Goal: Information Seeking & Learning: Learn about a topic

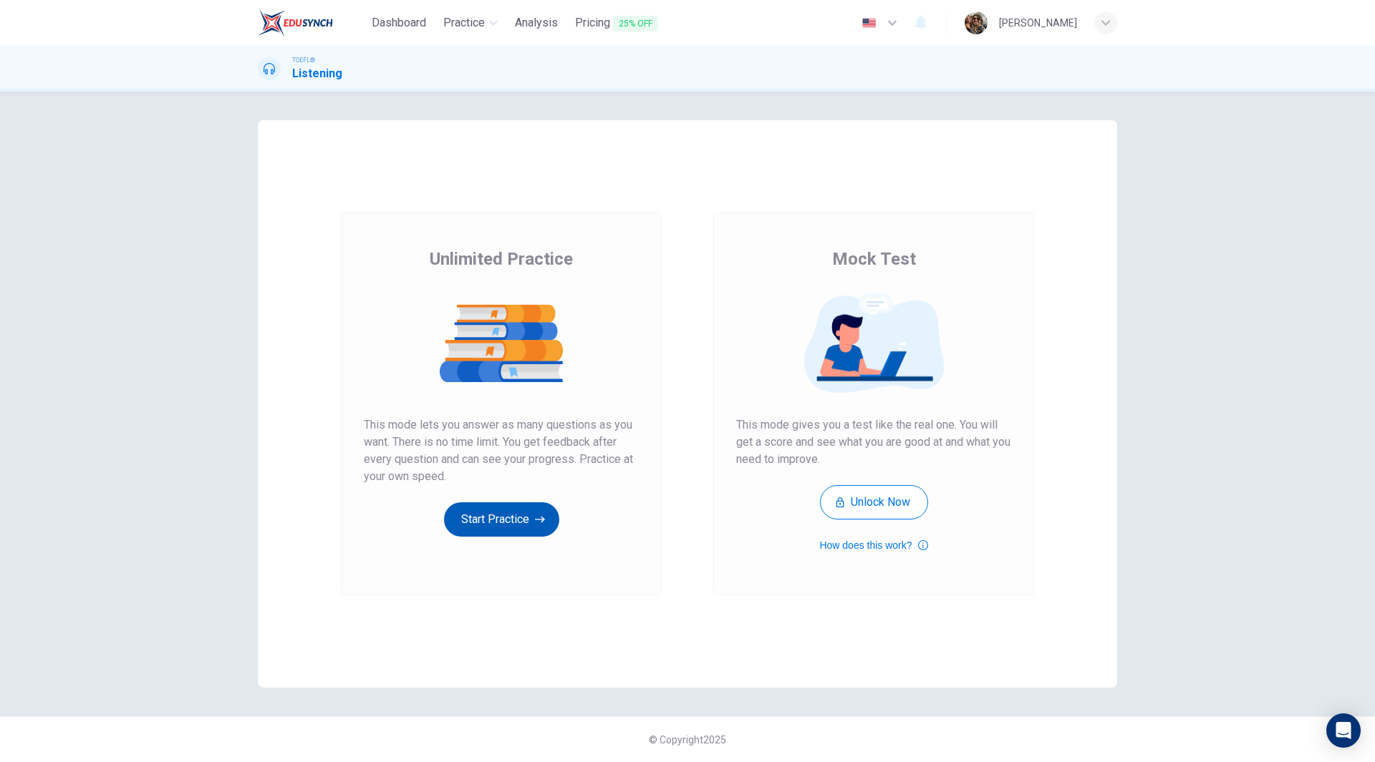
click at [510, 515] on button "Start Practice" at bounding box center [501, 520] width 115 height 34
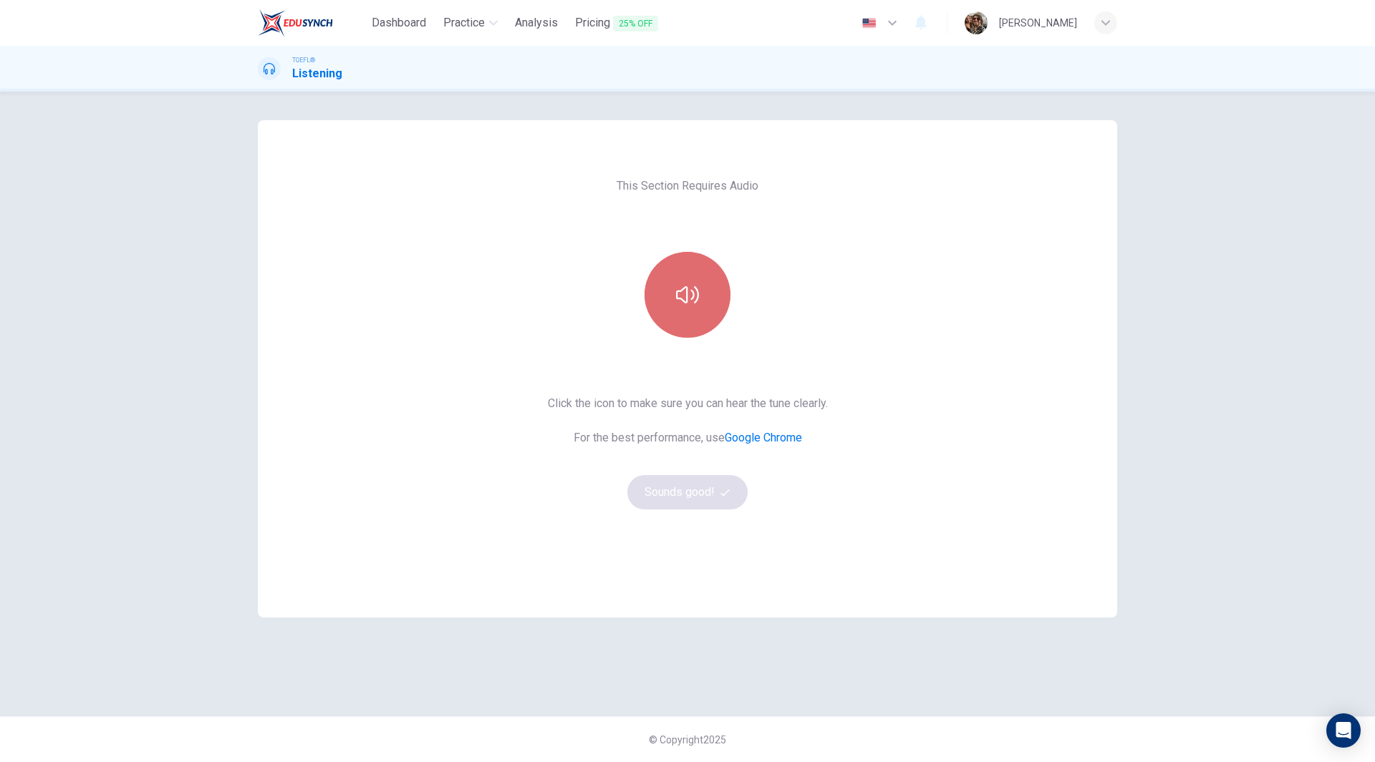
click at [692, 299] on icon "button" at bounding box center [687, 294] width 23 height 17
click at [693, 495] on button "Sounds good!" at bounding box center [687, 492] width 120 height 34
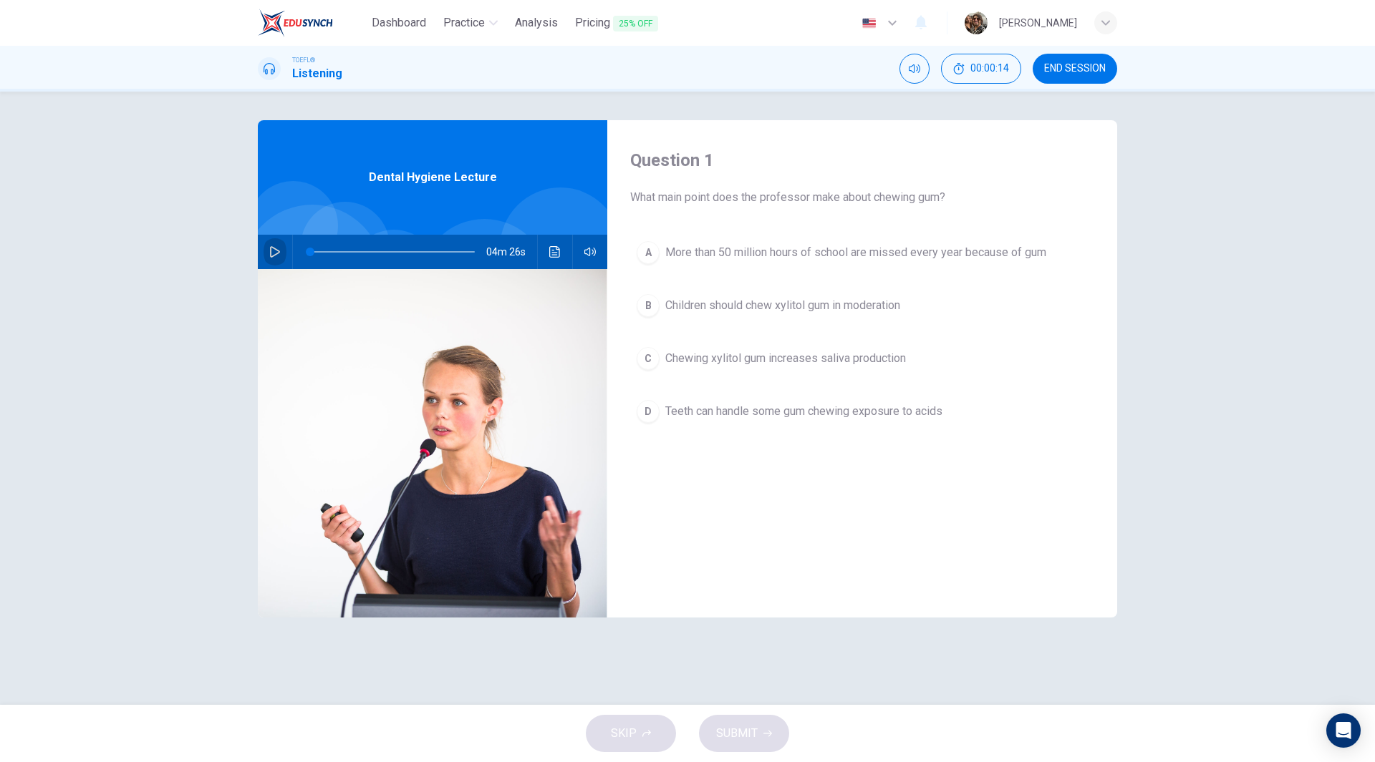
click at [276, 254] on icon "button" at bounding box center [275, 251] width 10 height 11
type input "0"
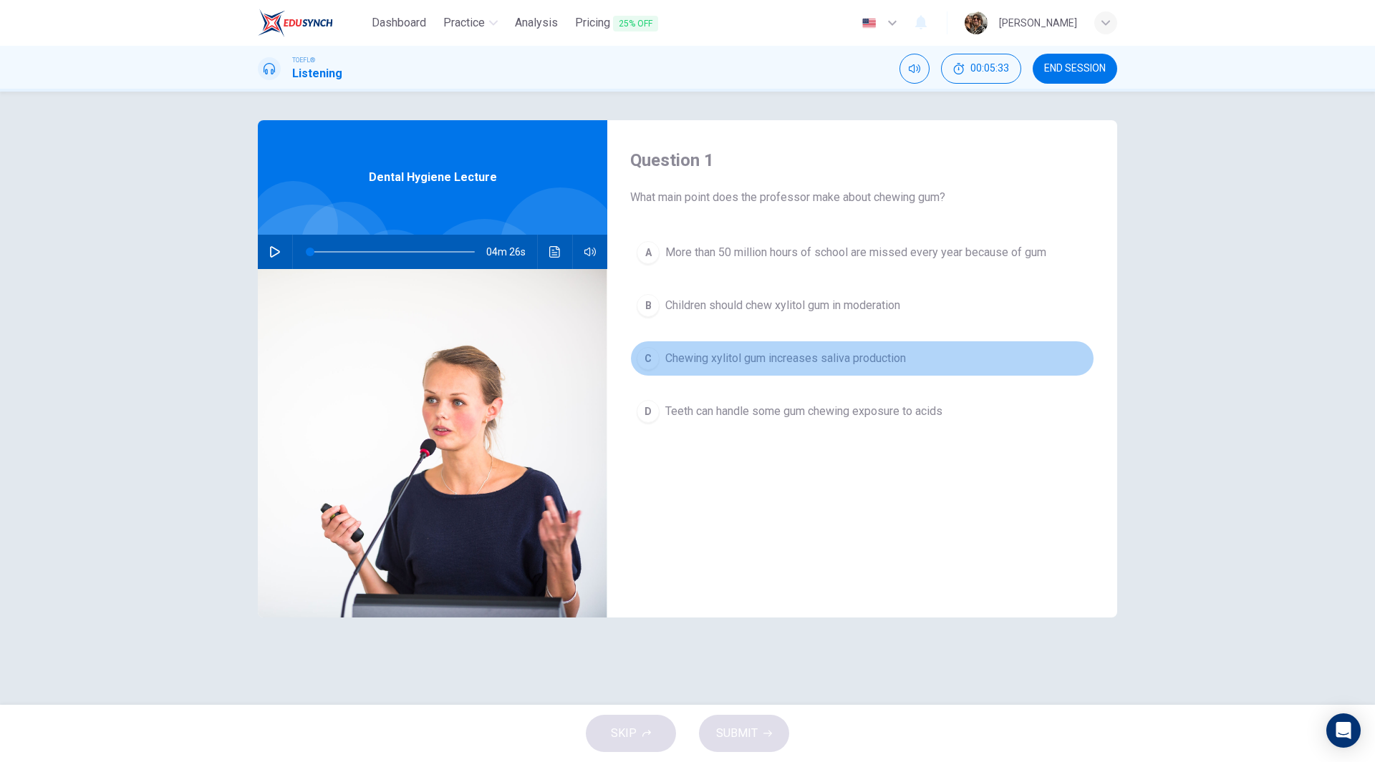
click at [846, 357] on span "Chewing xylitol gum increases saliva production" at bounding box center [785, 358] width 241 height 17
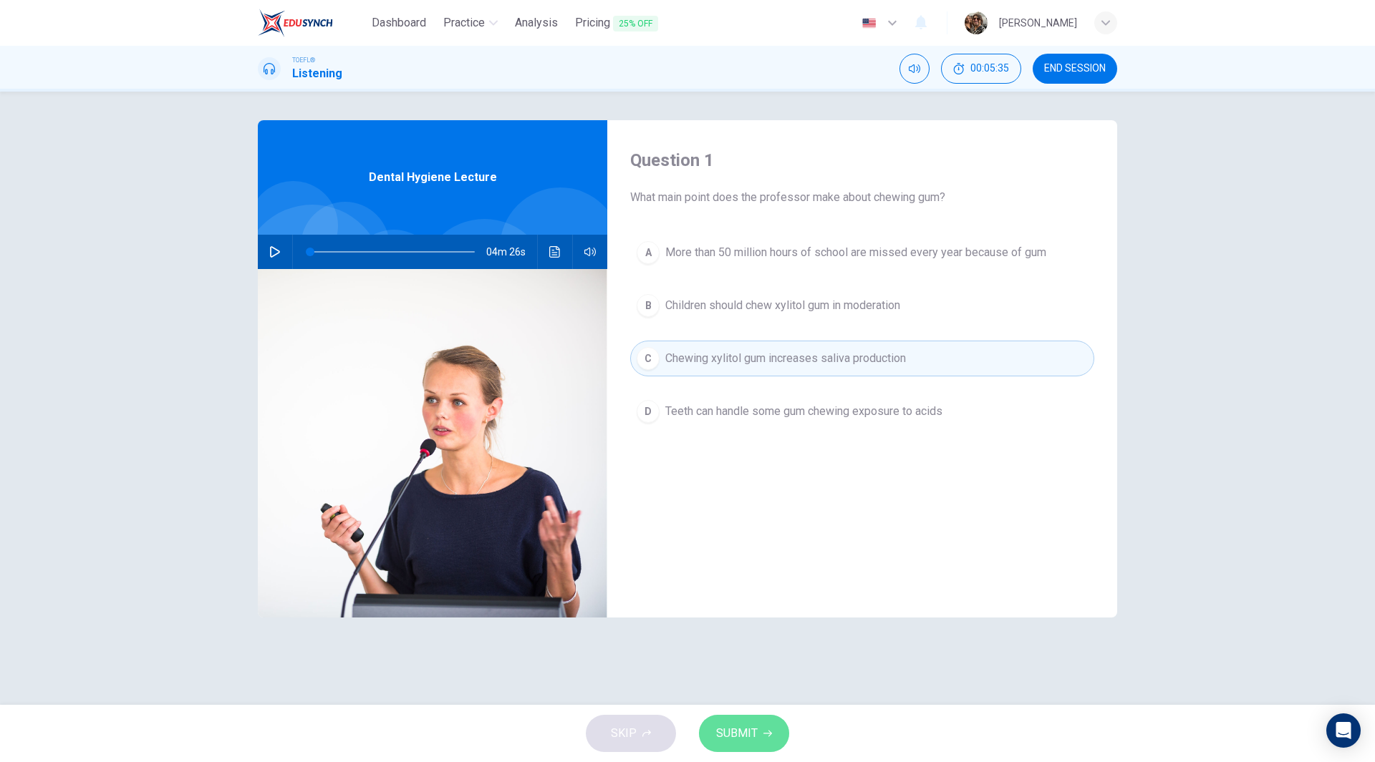
click at [748, 737] on span "SUBMIT" at bounding box center [737, 734] width 42 height 20
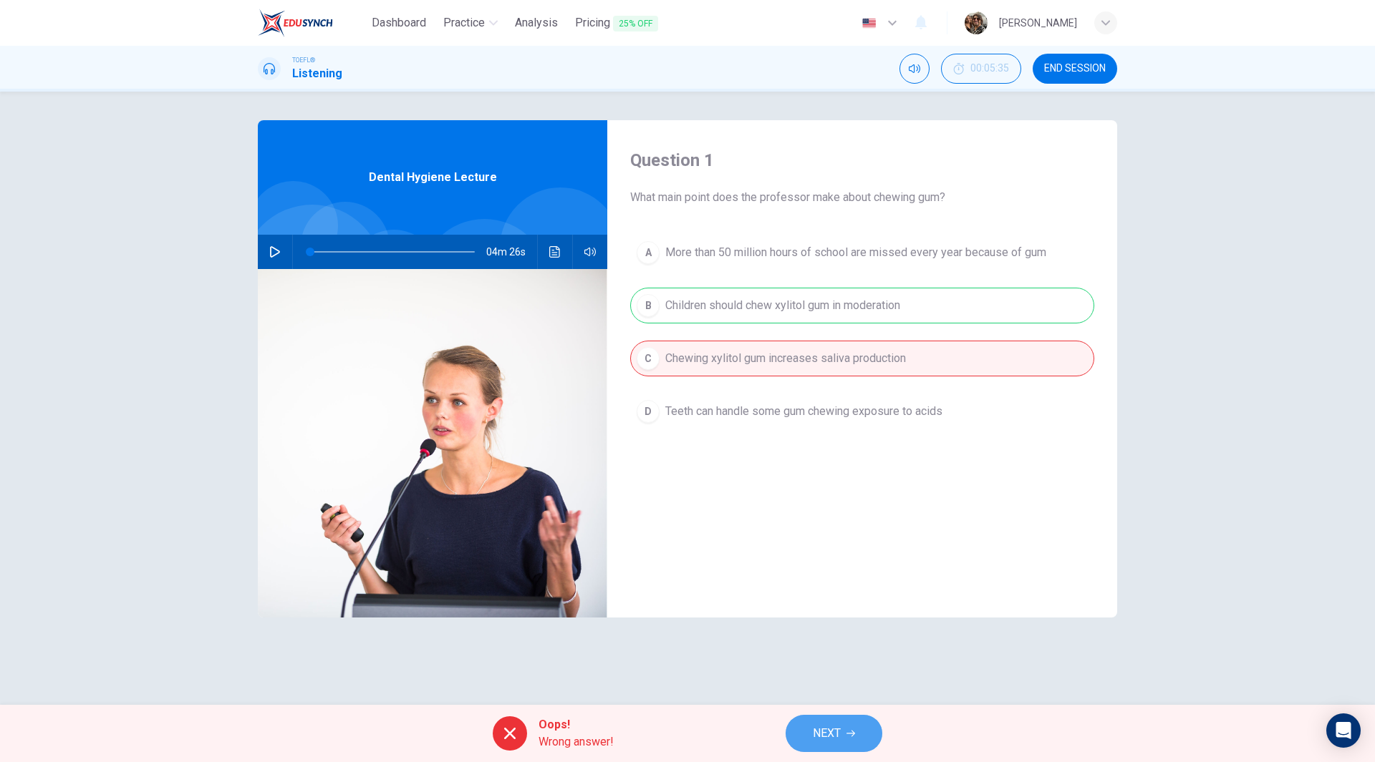
click at [842, 736] on button "NEXT" at bounding box center [833, 733] width 97 height 37
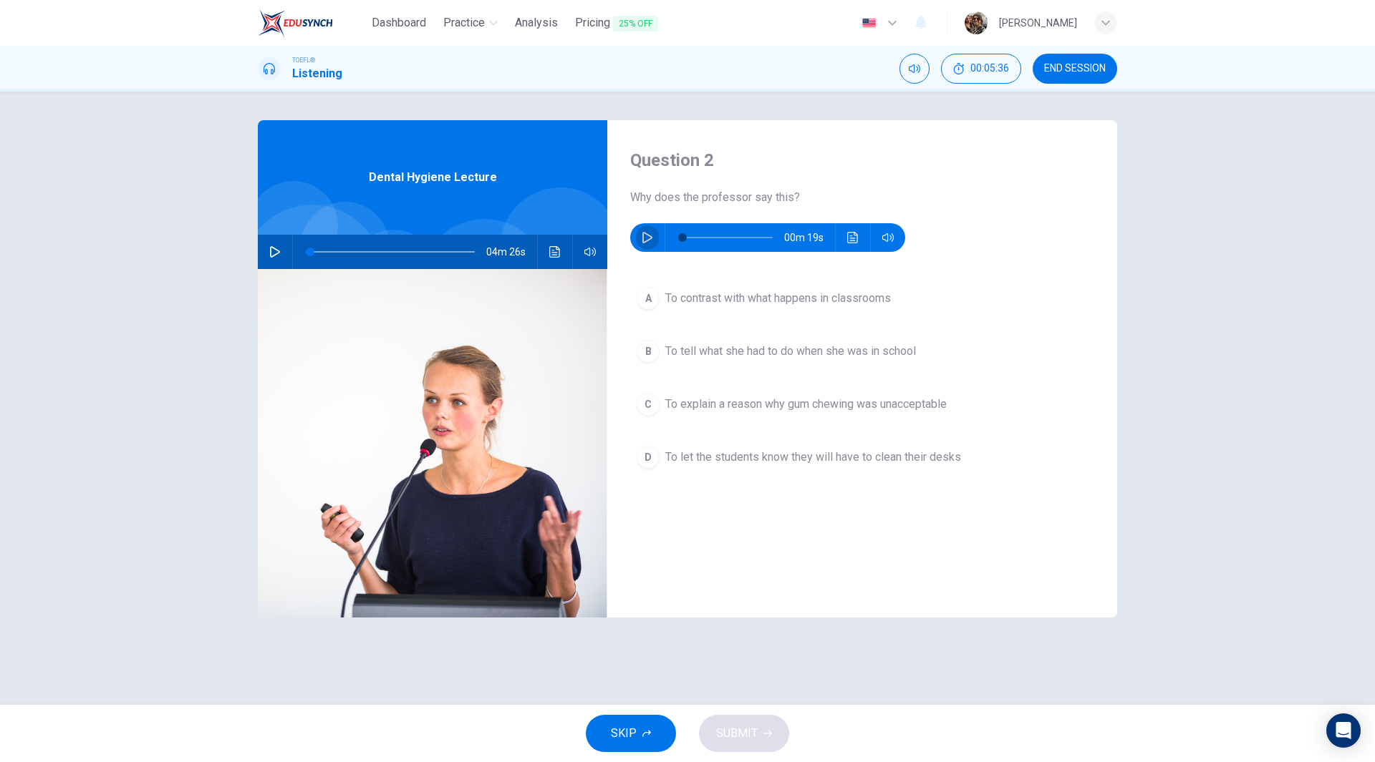
click at [644, 249] on button "button" at bounding box center [647, 237] width 23 height 29
type input "0"
click at [898, 407] on span "To explain a reason why gum chewing was unacceptable" at bounding box center [805, 404] width 281 height 17
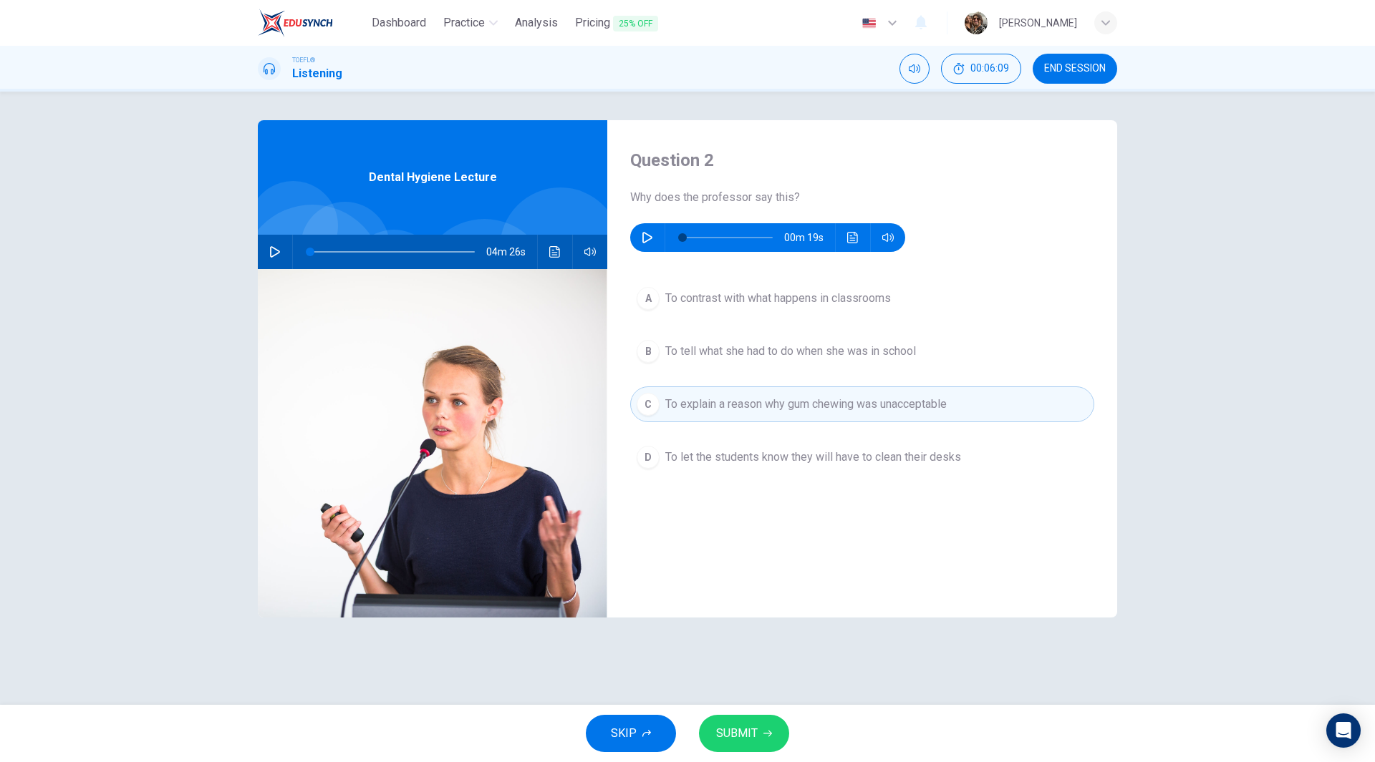
click at [747, 745] on button "SUBMIT" at bounding box center [744, 733] width 90 height 37
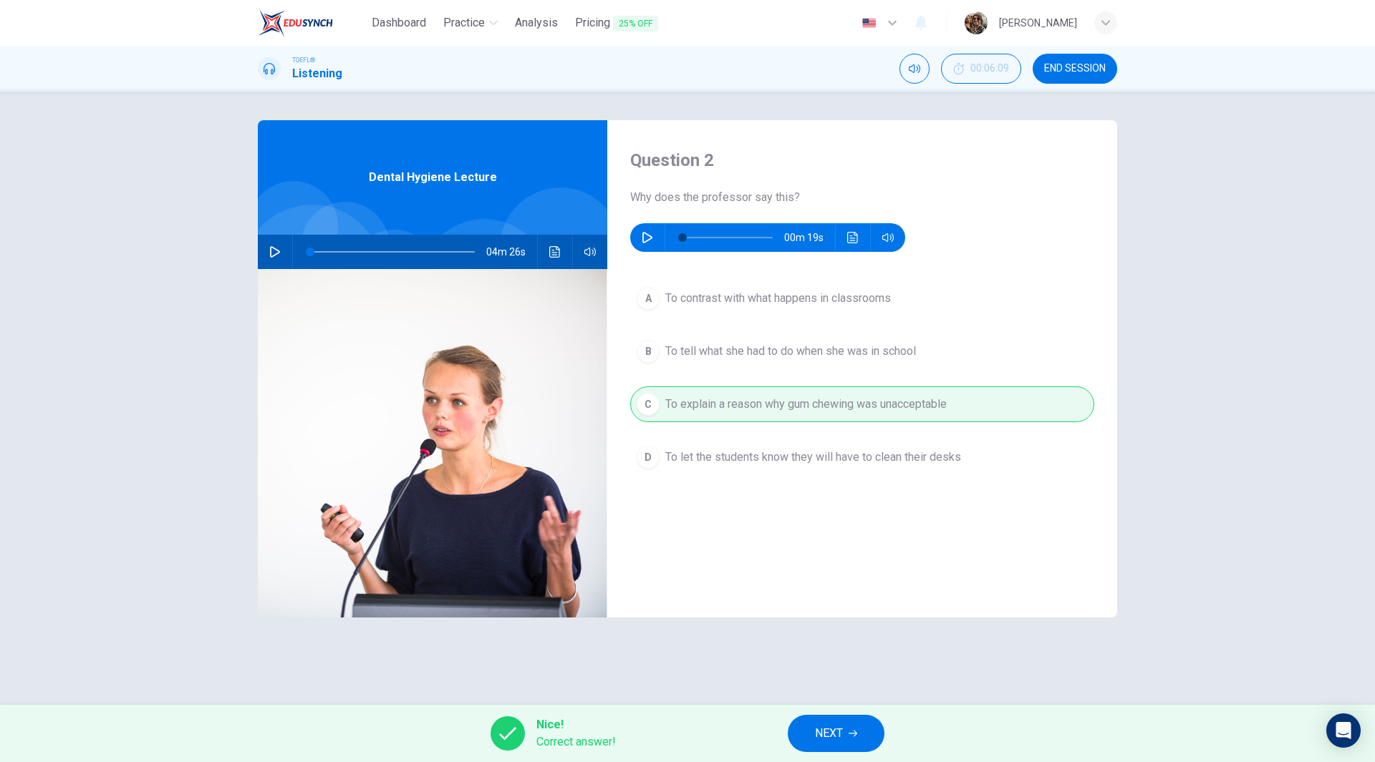
click at [858, 740] on button "NEXT" at bounding box center [836, 733] width 97 height 37
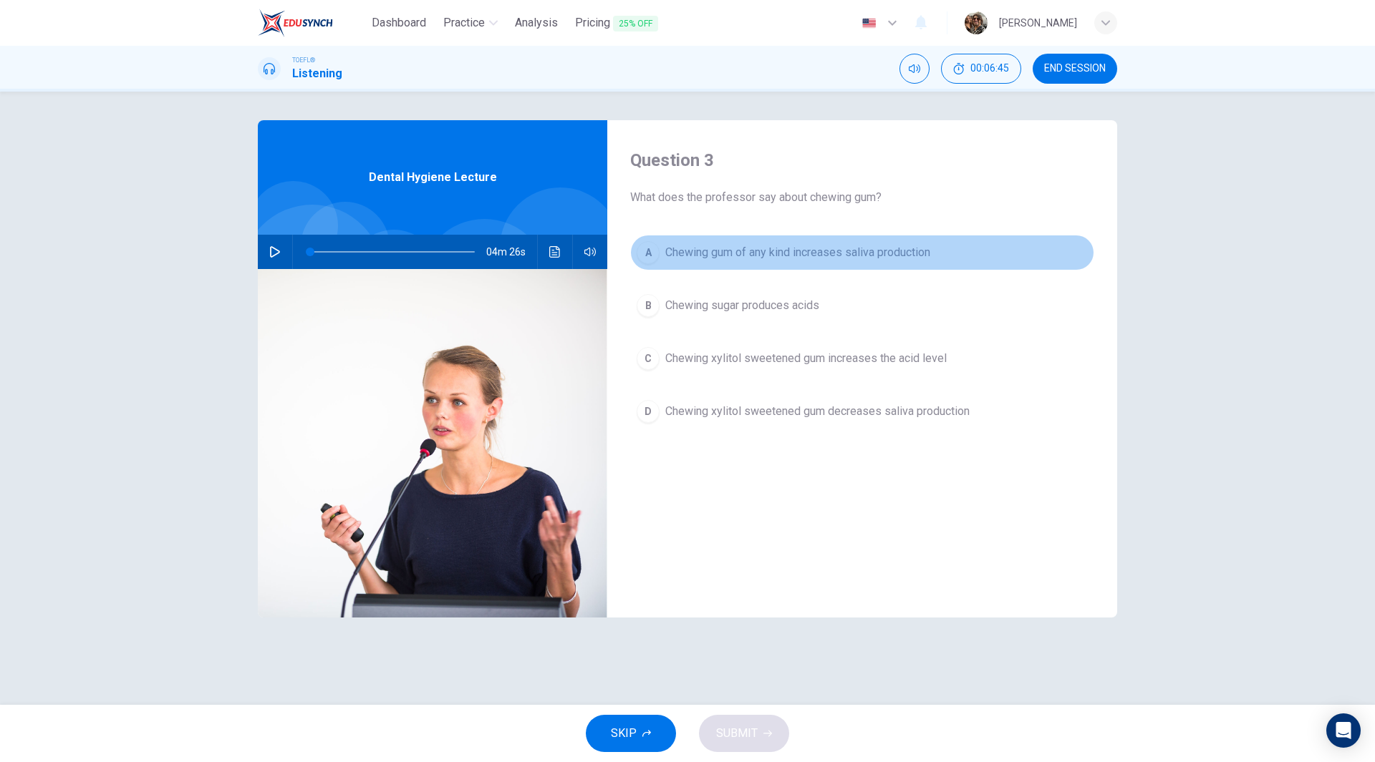
click at [881, 256] on span "Chewing gum of any kind increases saliva production" at bounding box center [797, 252] width 265 height 17
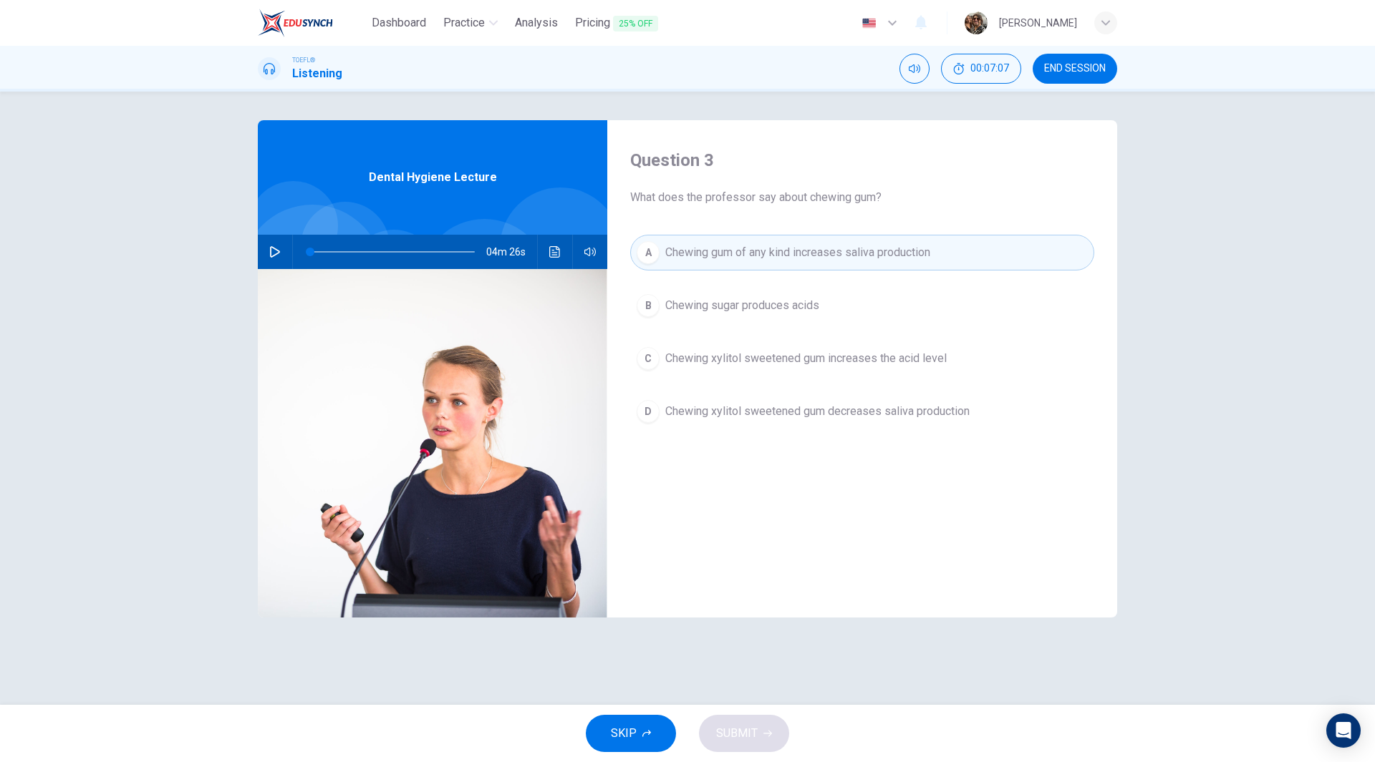
click at [820, 360] on span "Chewing xylitol sweetened gum increases the acid level" at bounding box center [805, 358] width 281 height 17
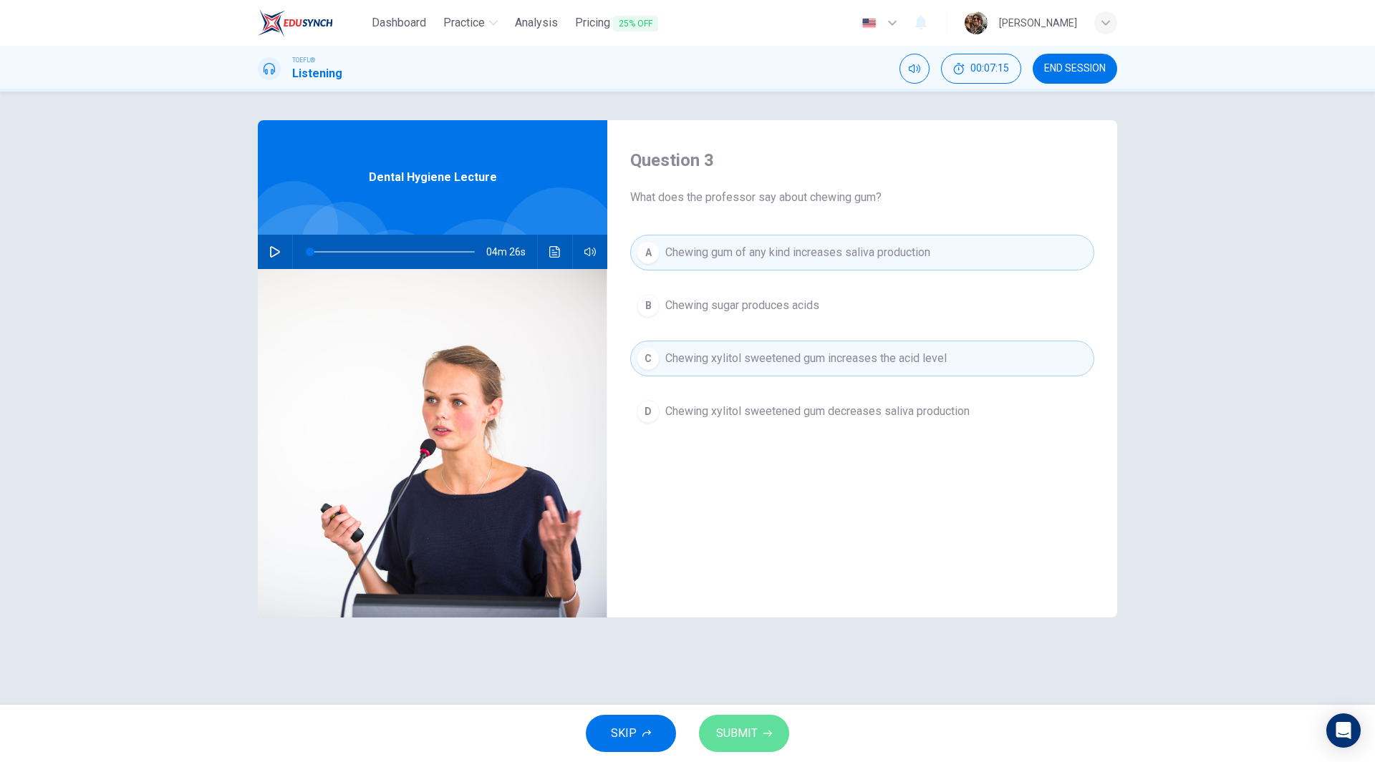
click at [747, 727] on span "SUBMIT" at bounding box center [737, 734] width 42 height 20
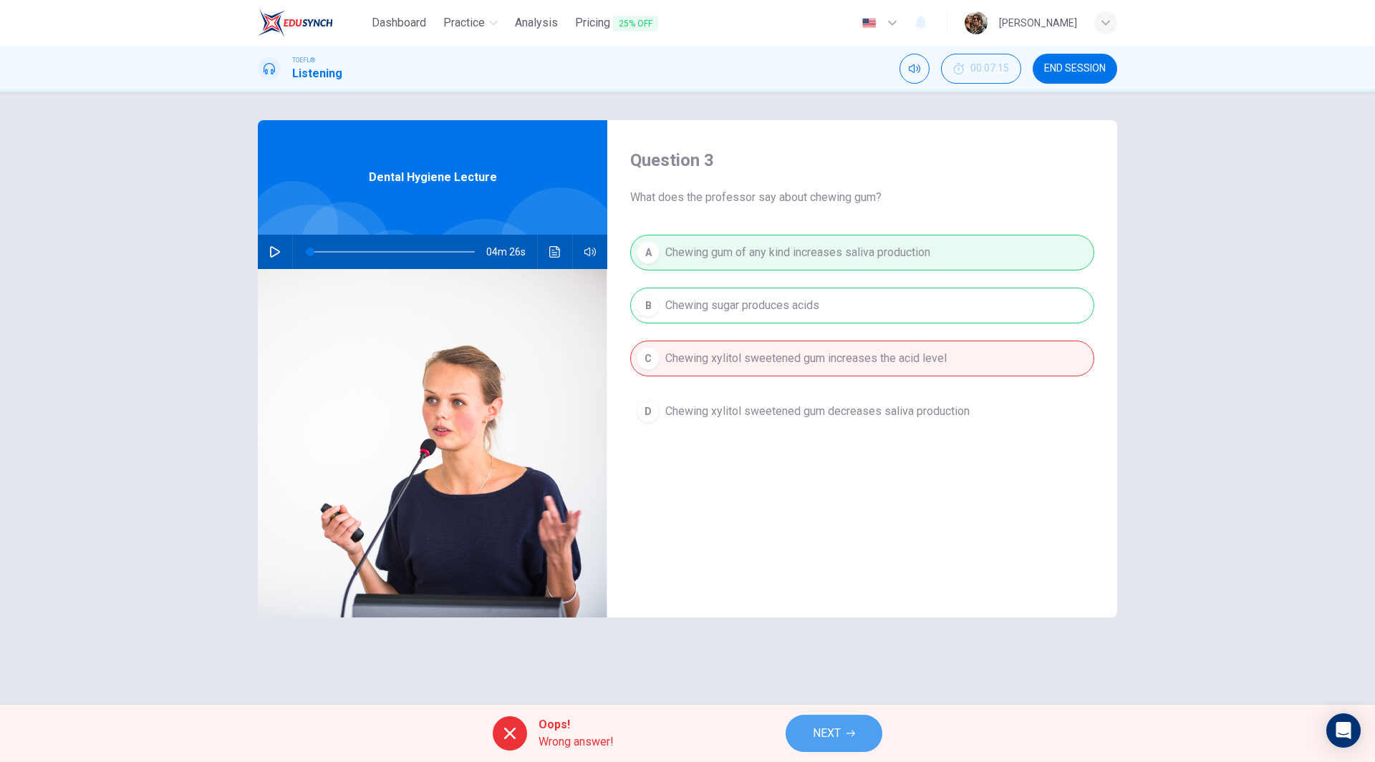
click at [858, 740] on button "NEXT" at bounding box center [833, 733] width 97 height 37
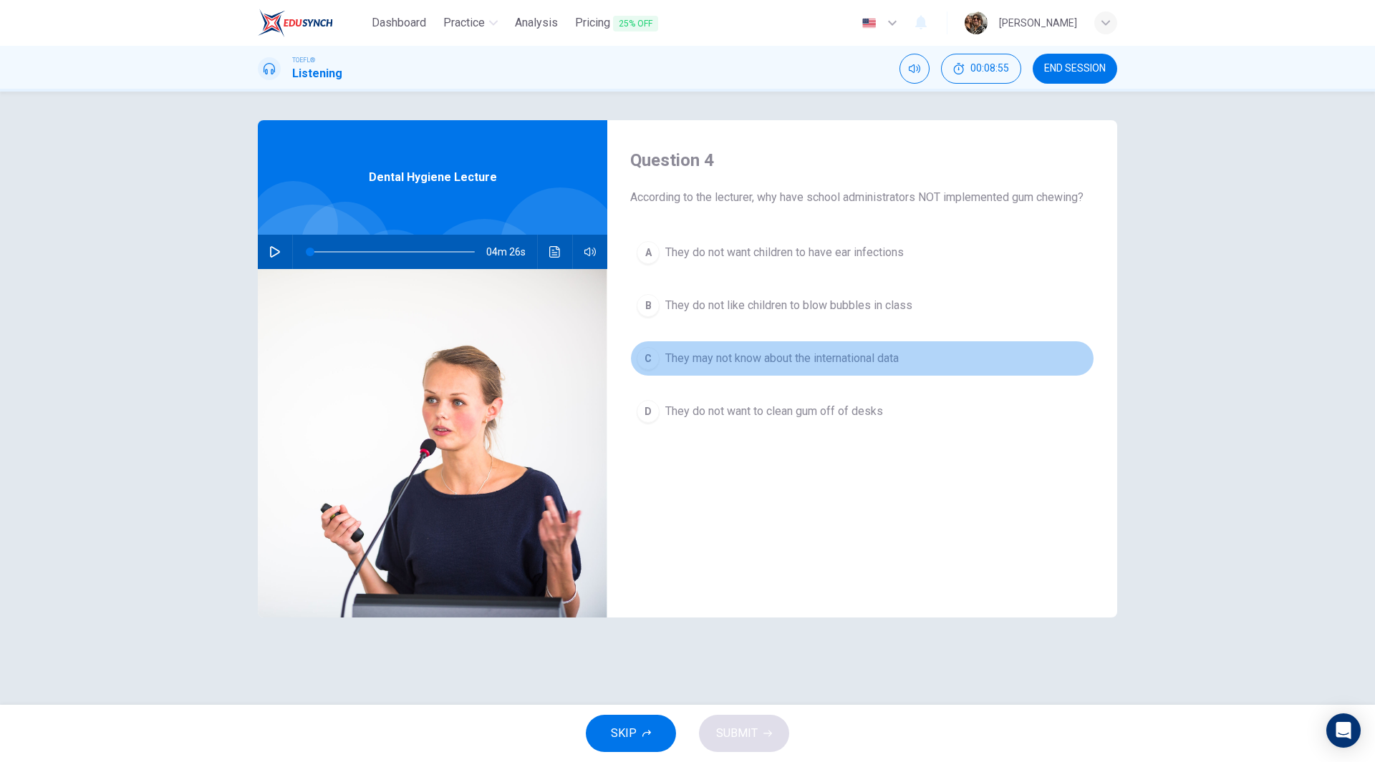
click at [819, 356] on span "They may not know about the international data" at bounding box center [781, 358] width 233 height 17
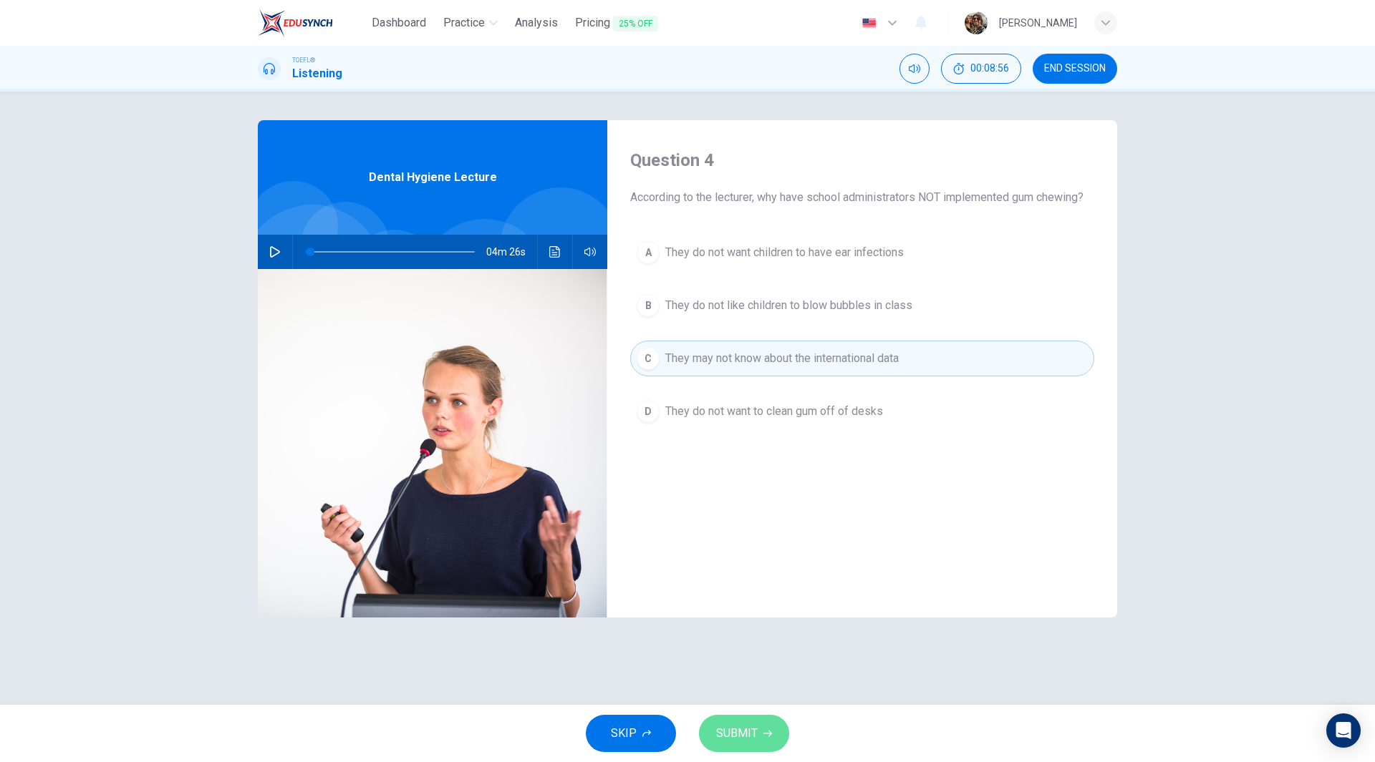
click at [743, 739] on span "SUBMIT" at bounding box center [737, 734] width 42 height 20
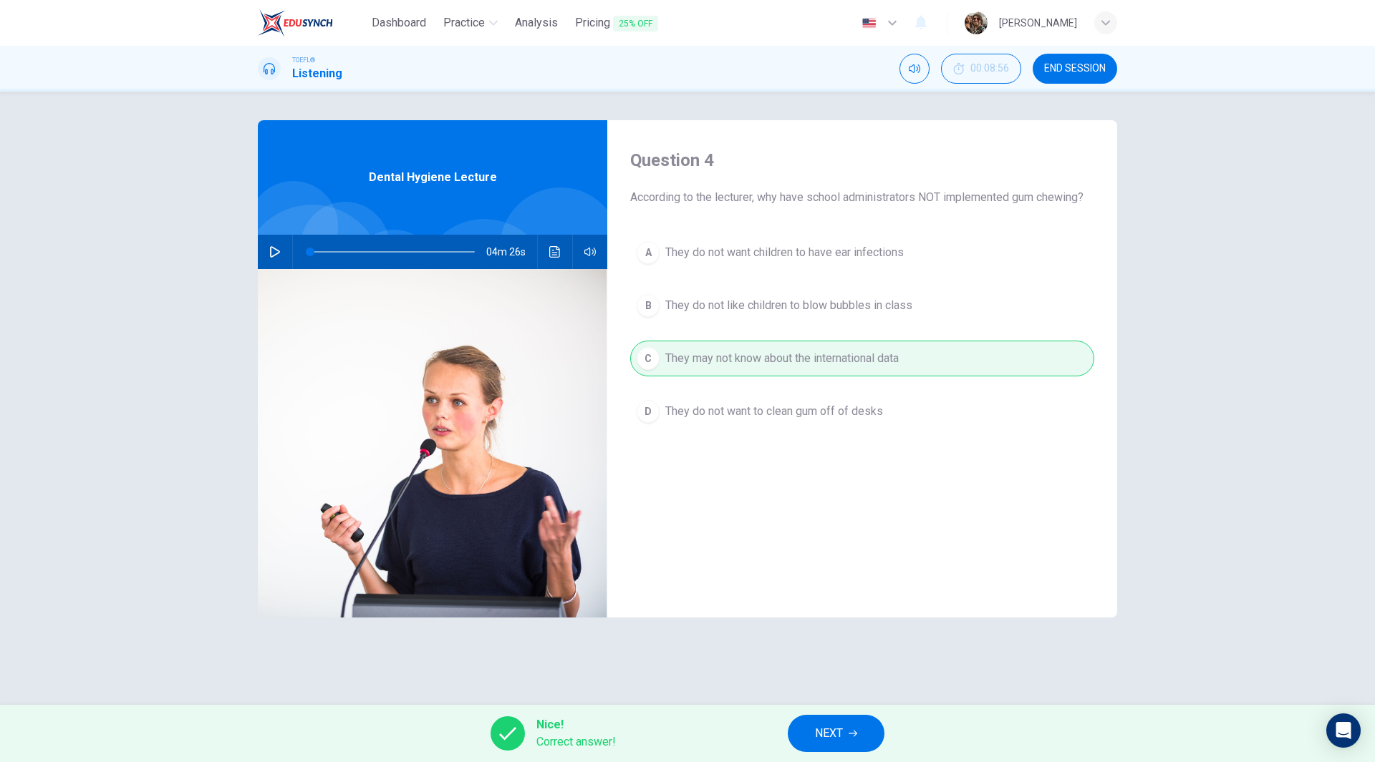
click at [856, 728] on button "NEXT" at bounding box center [836, 733] width 97 height 37
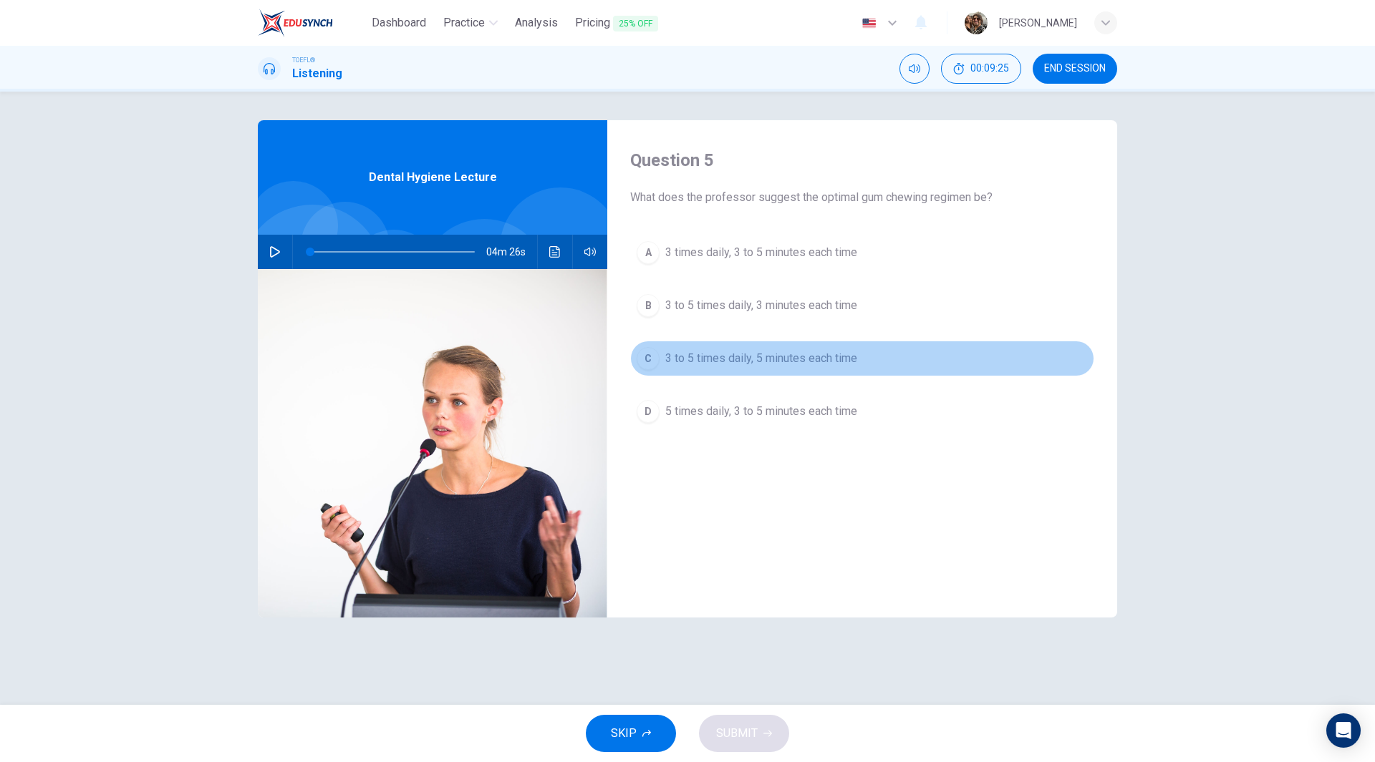
click at [820, 362] on span "3 to 5 times daily, 5 minutes each time" at bounding box center [761, 358] width 192 height 17
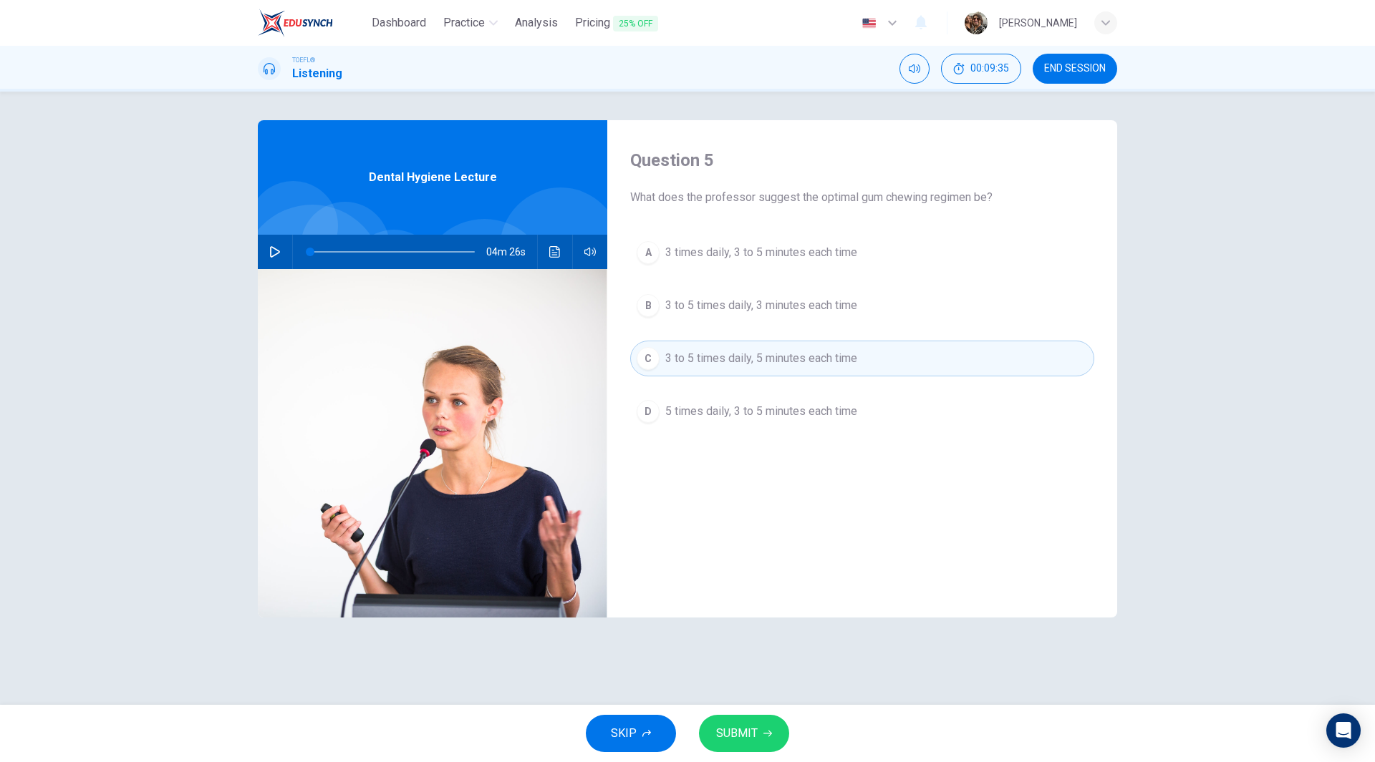
click at [737, 735] on span "SUBMIT" at bounding box center [737, 734] width 42 height 20
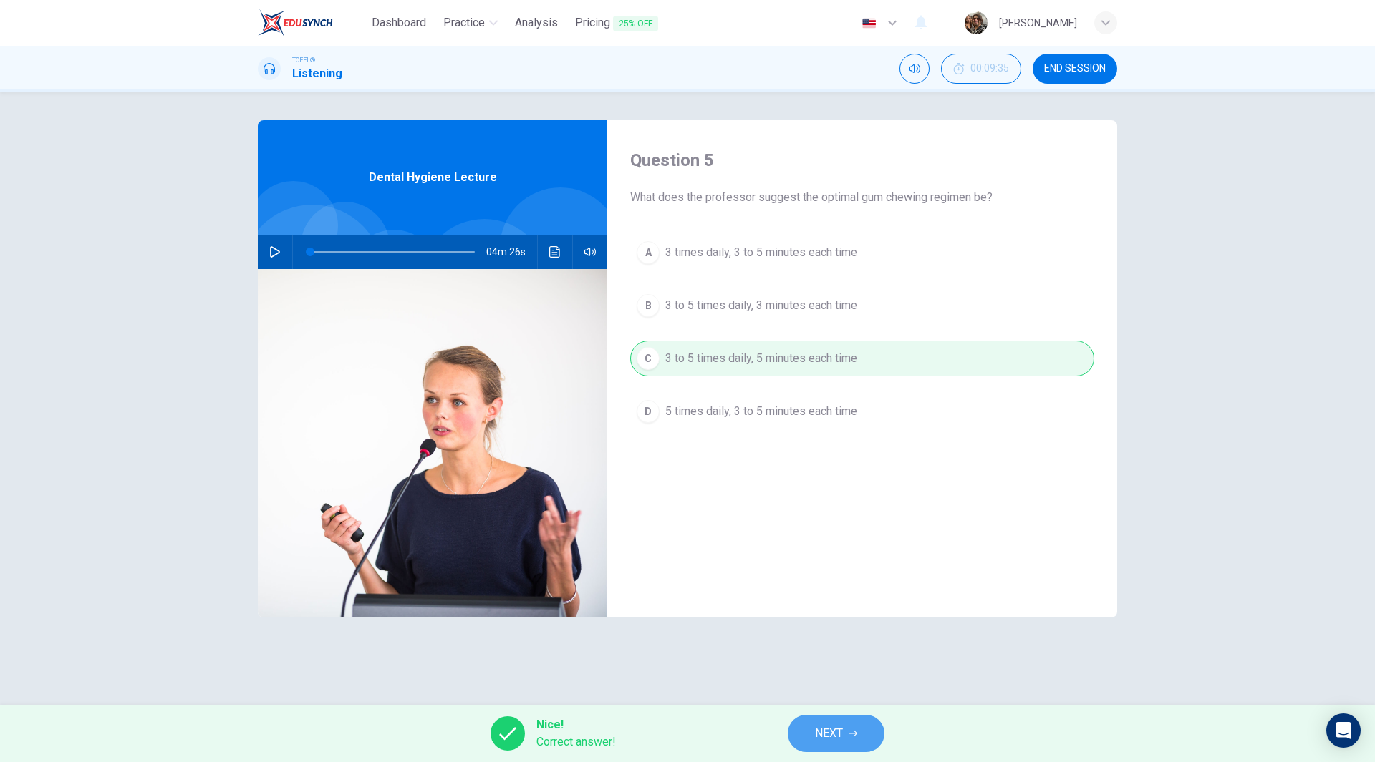
click at [856, 731] on icon "button" at bounding box center [852, 734] width 9 height 9
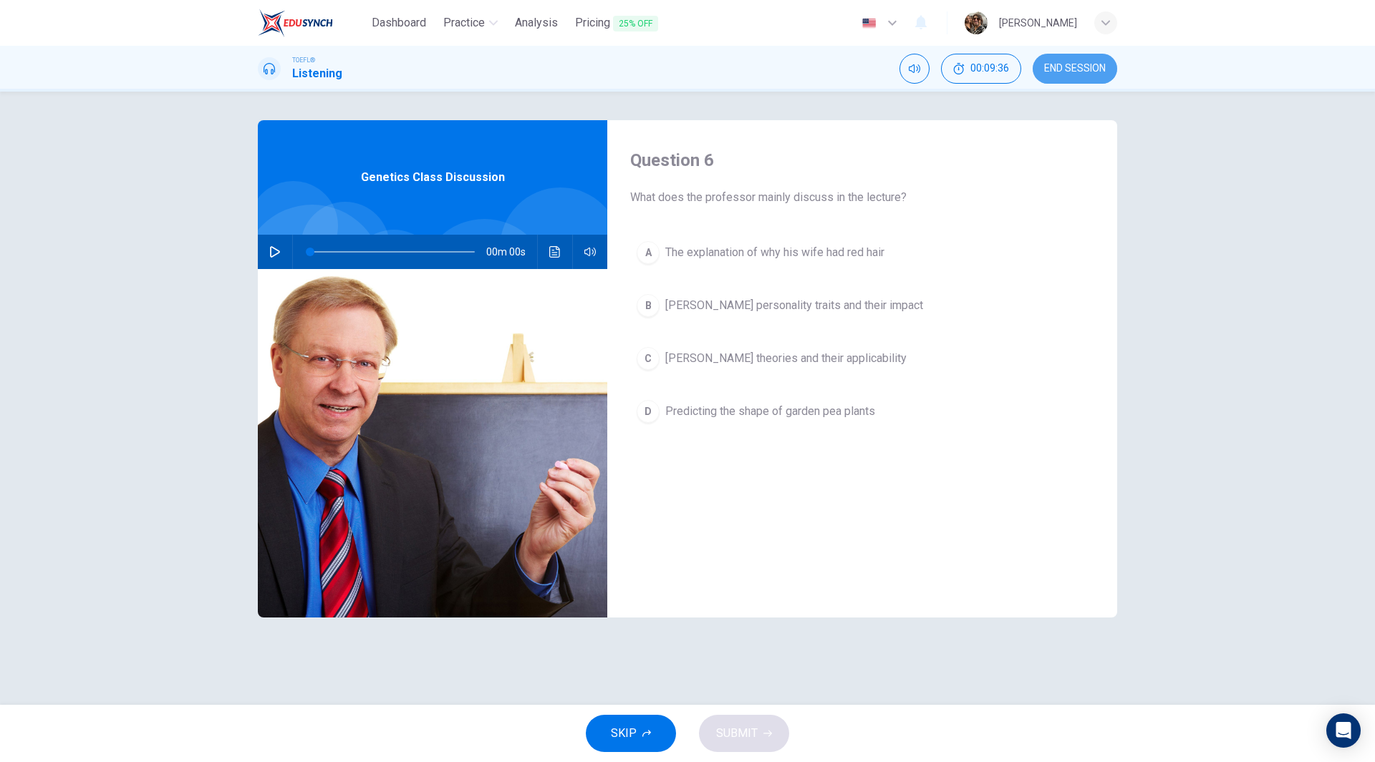
drag, startPoint x: 1071, startPoint y: 65, endPoint x: 716, endPoint y: 92, distance: 356.1
click at [1072, 65] on span "END SESSION" at bounding box center [1075, 68] width 62 height 11
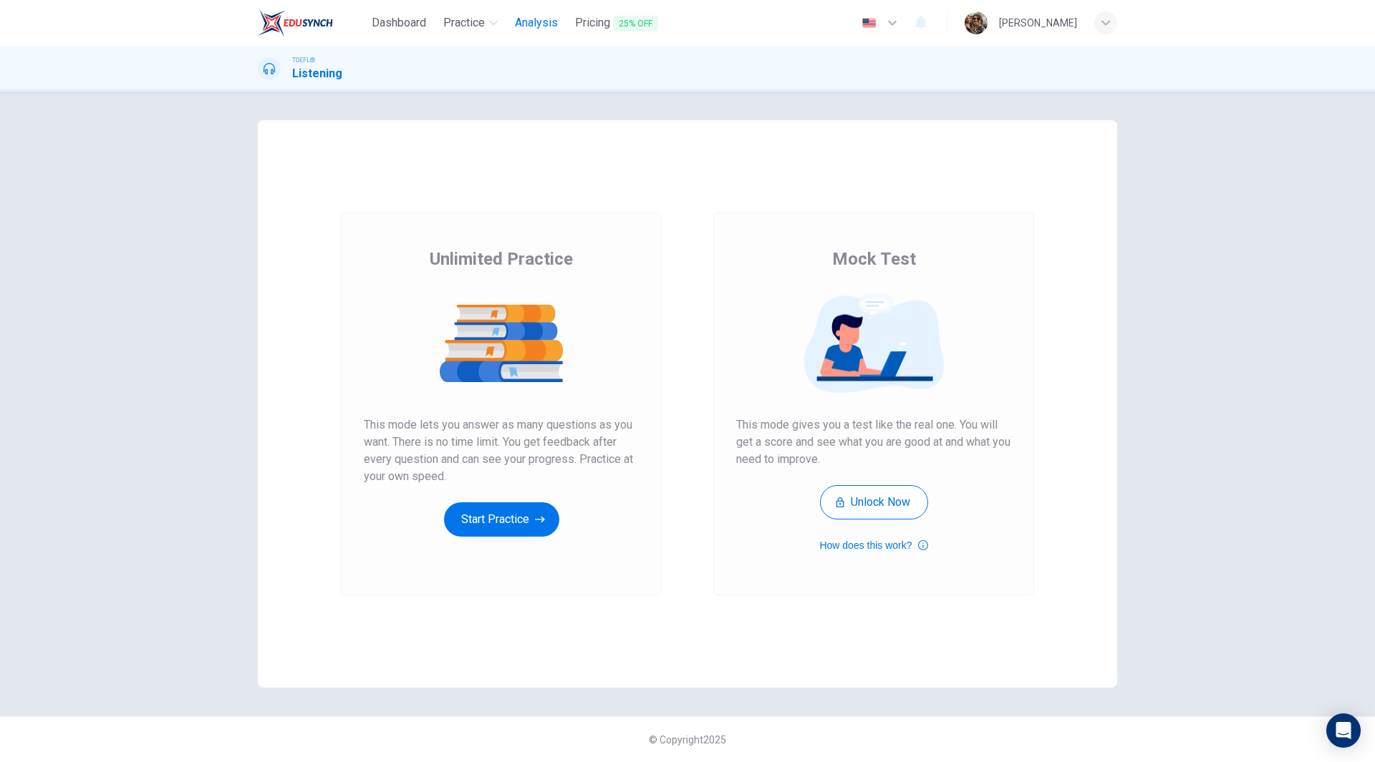
click at [548, 25] on span "Analysis" at bounding box center [536, 22] width 43 height 17
click at [501, 517] on button "Start Practice" at bounding box center [501, 520] width 115 height 34
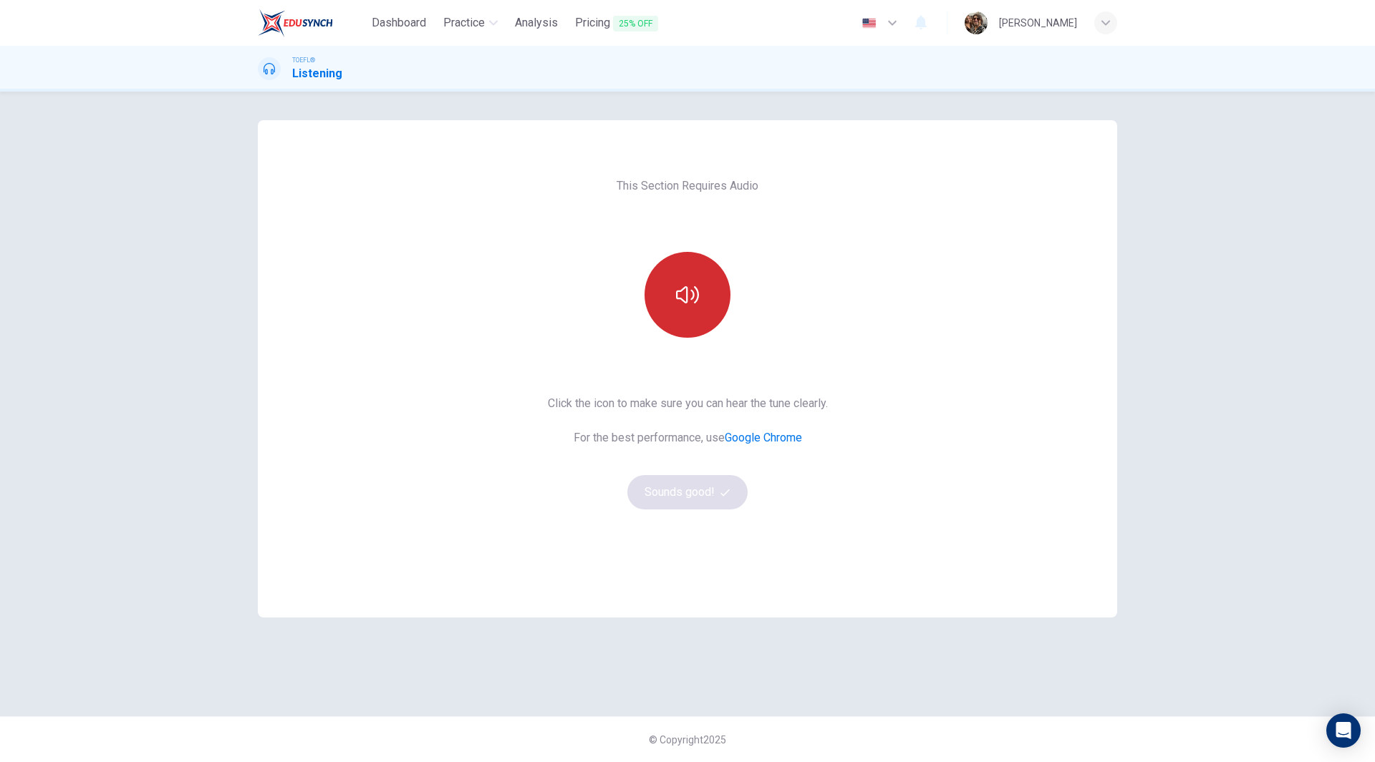
click at [721, 311] on button "button" at bounding box center [687, 295] width 86 height 86
click at [692, 498] on button "Sounds good!" at bounding box center [687, 492] width 120 height 34
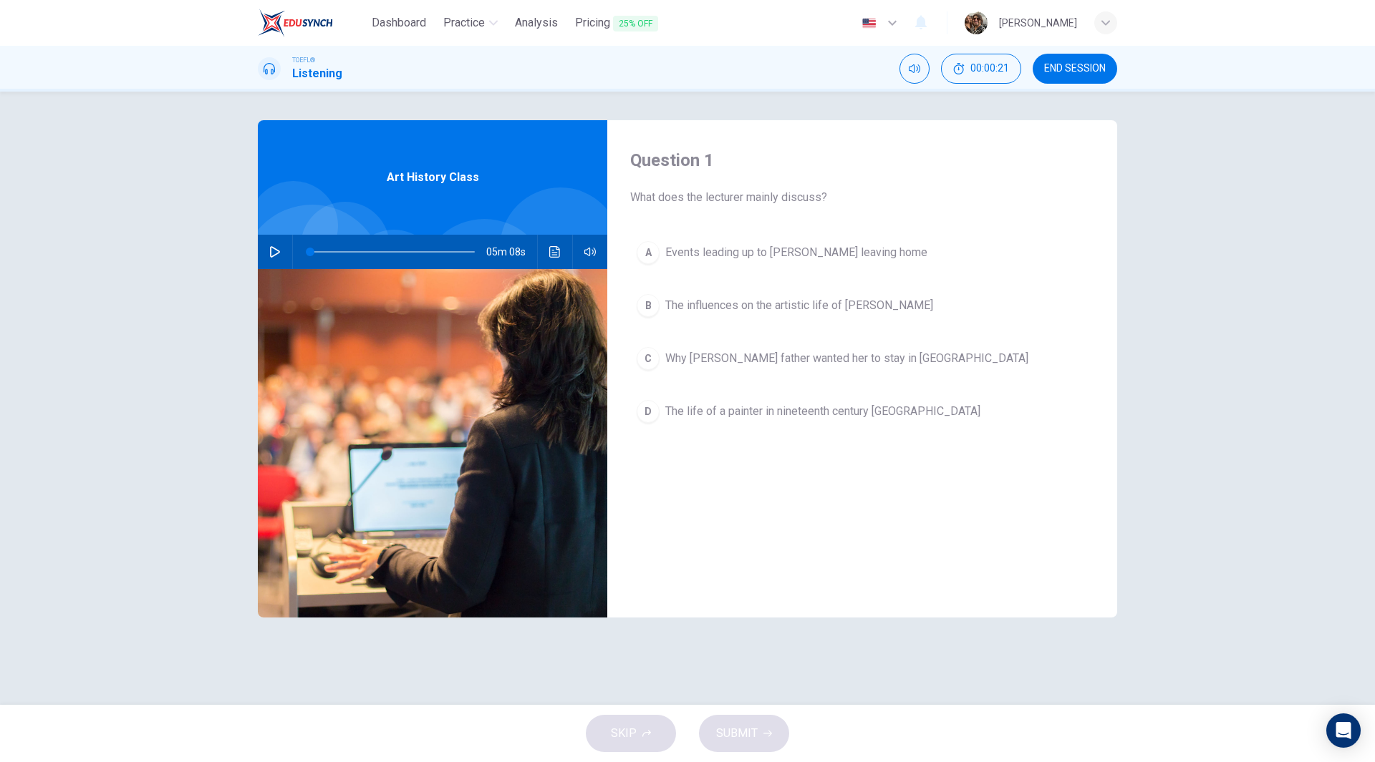
click at [278, 254] on icon "button" at bounding box center [274, 251] width 11 height 11
drag, startPoint x: 316, startPoint y: 253, endPoint x: 259, endPoint y: 240, distance: 58.7
click at [260, 240] on div "05m 08s" at bounding box center [432, 252] width 349 height 34
type input "70"
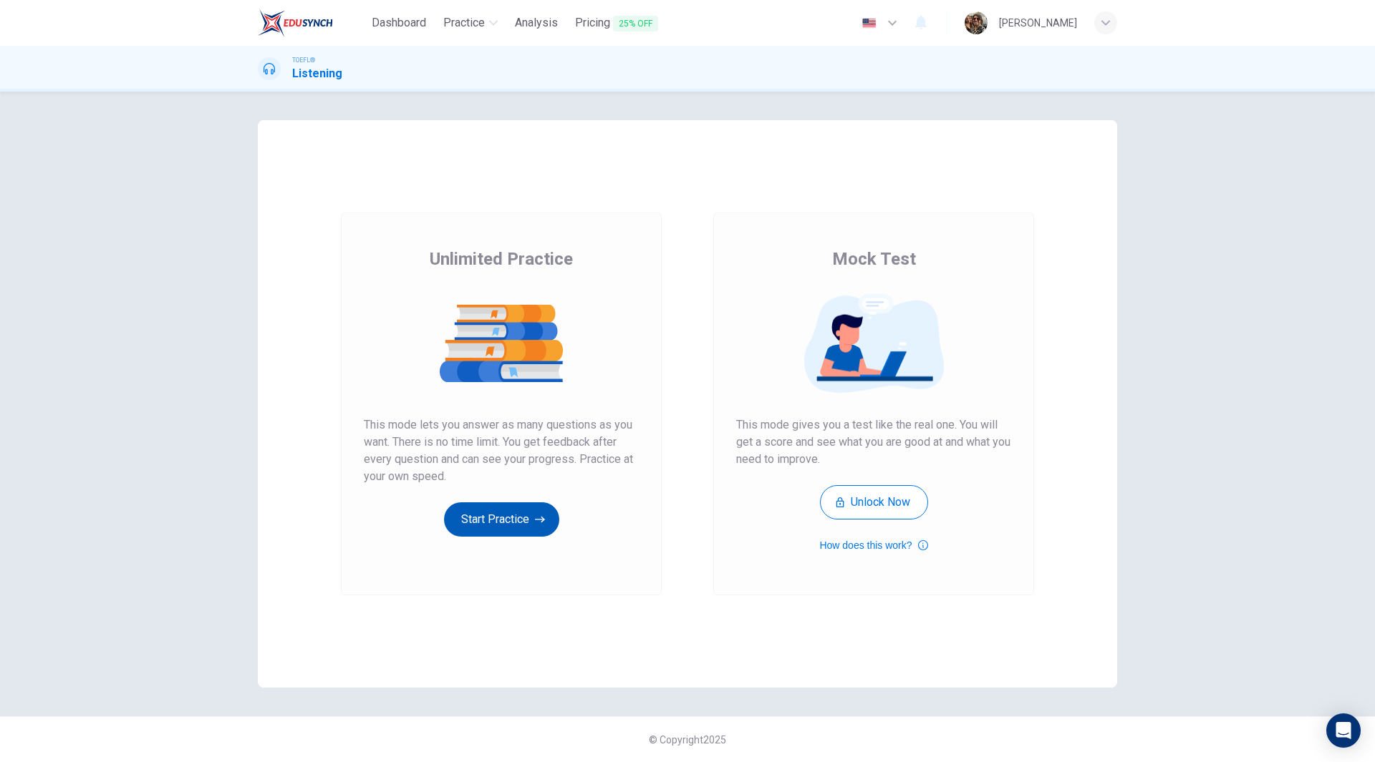
click at [505, 519] on button "Start Practice" at bounding box center [501, 520] width 115 height 34
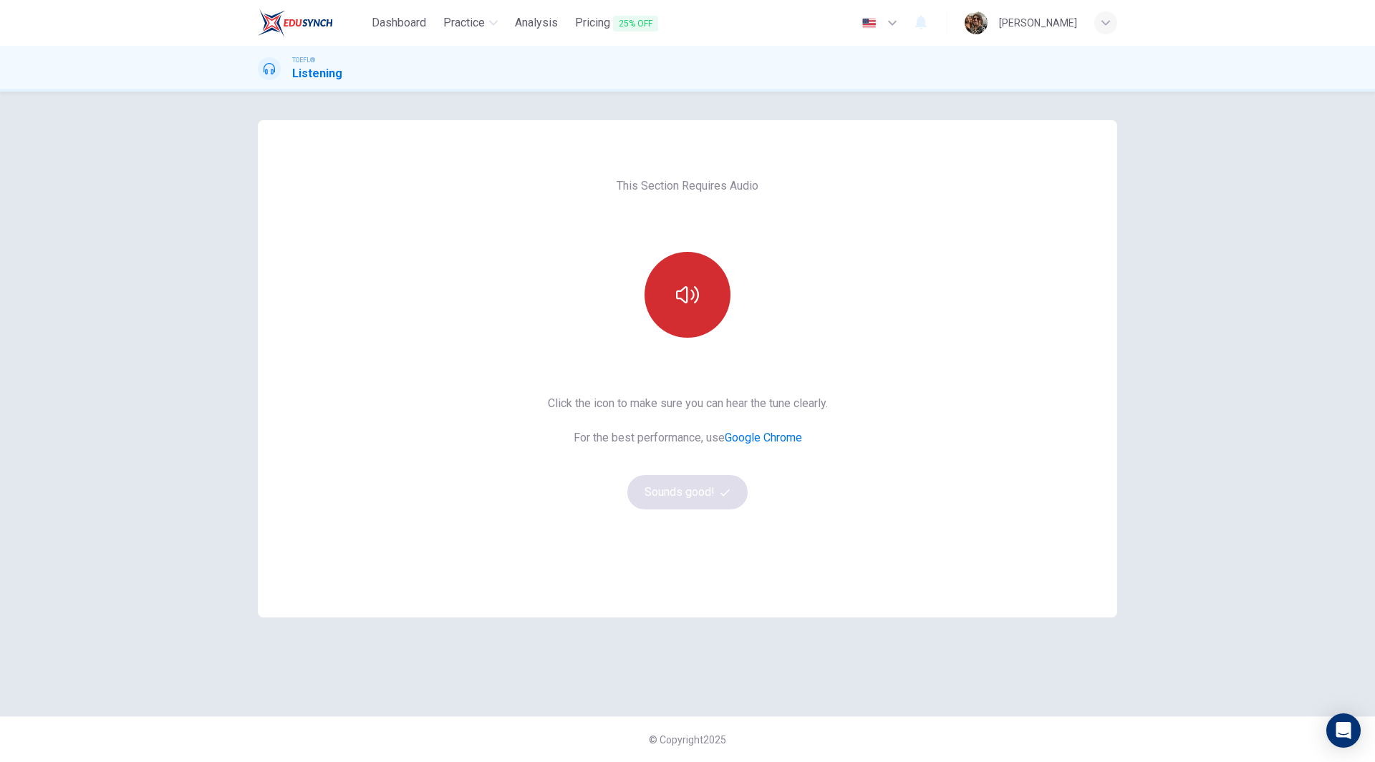
click at [687, 281] on button "button" at bounding box center [687, 295] width 86 height 86
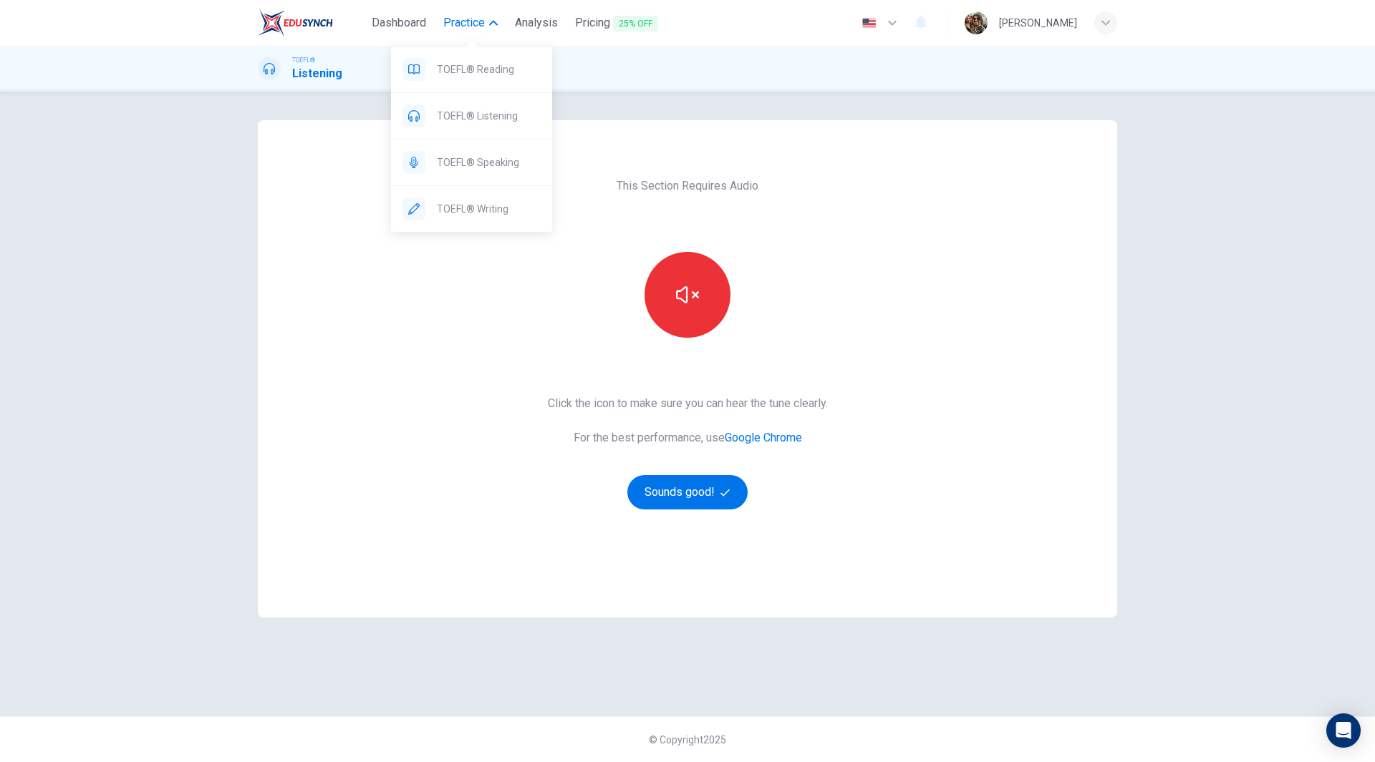
drag, startPoint x: 475, startPoint y: 69, endPoint x: 725, endPoint y: 104, distance: 253.0
click at [475, 69] on span "TOEFL® Reading" at bounding box center [489, 69] width 104 height 17
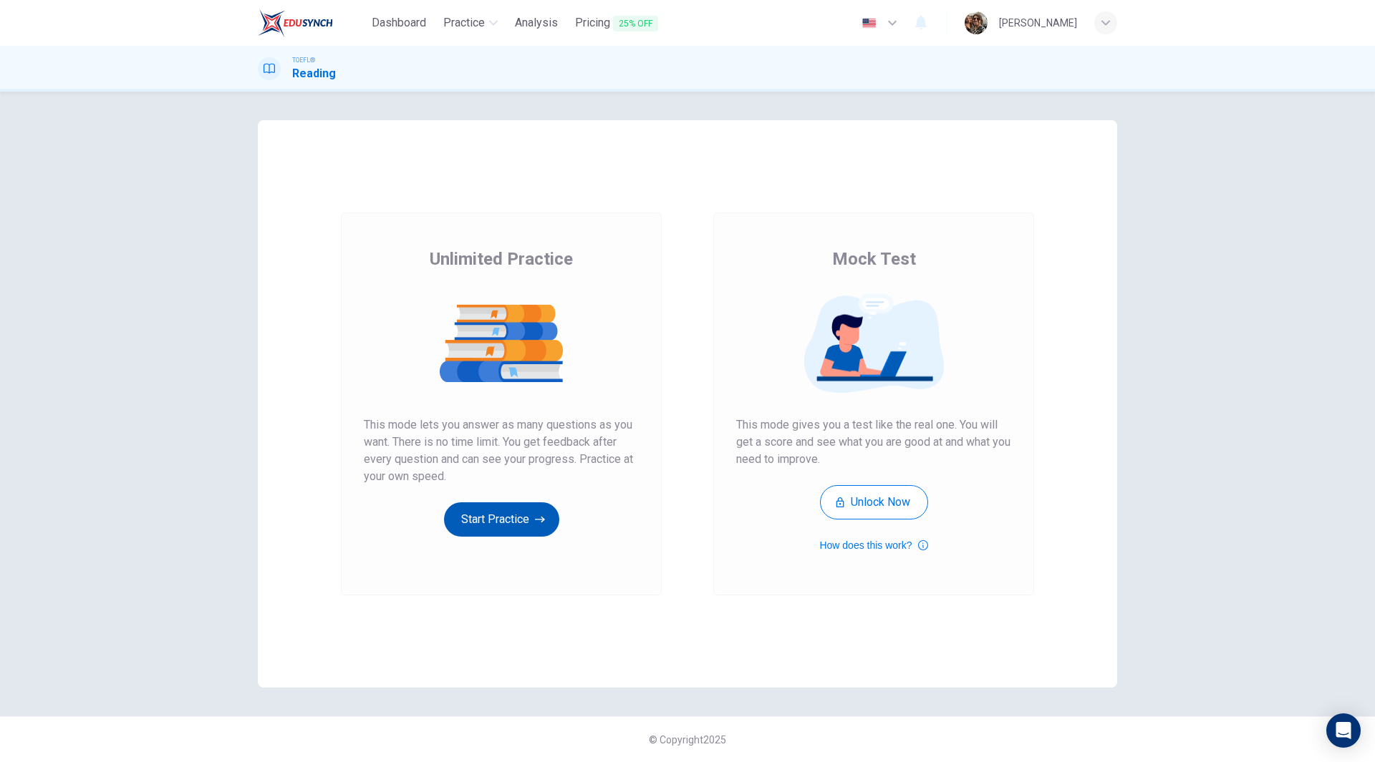
click at [523, 519] on button "Start Practice" at bounding box center [501, 520] width 115 height 34
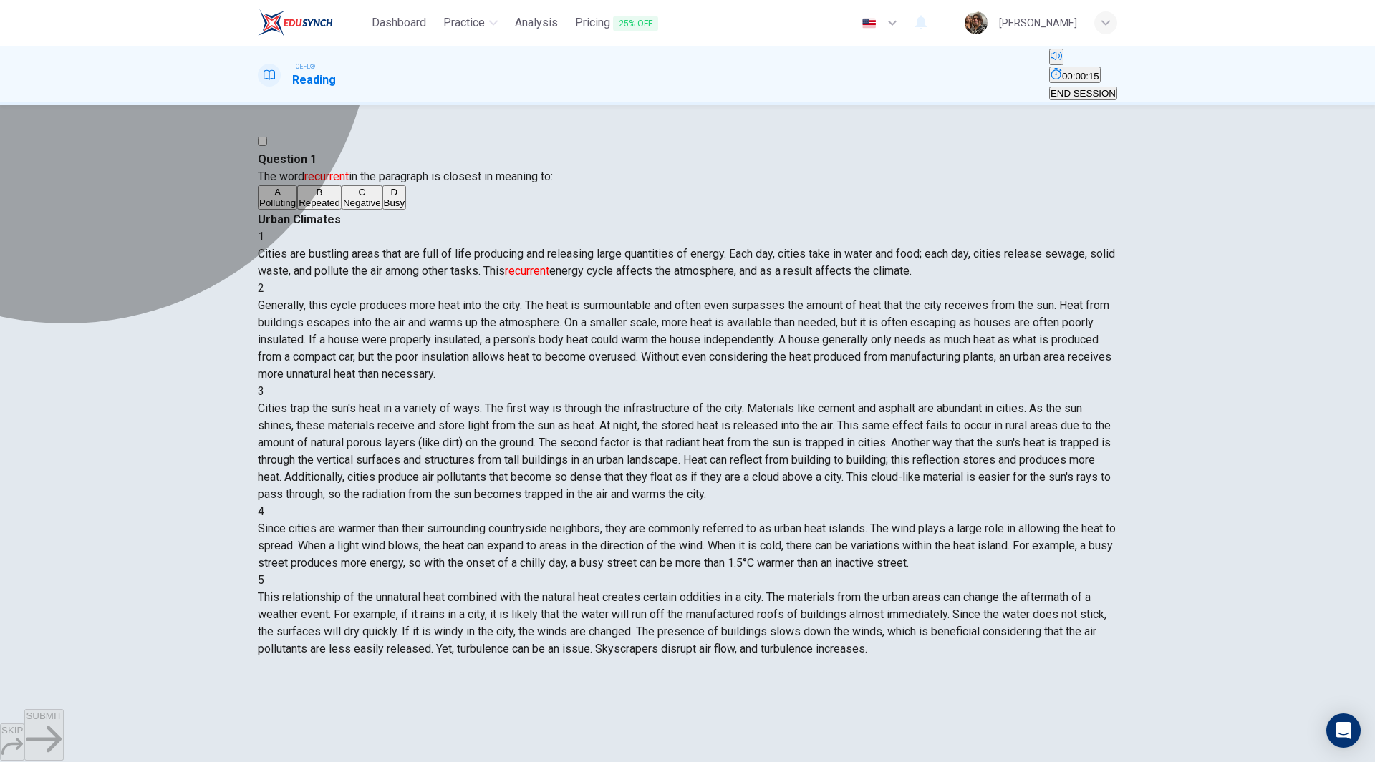
click at [340, 208] on span "Repeated" at bounding box center [320, 203] width 42 height 11
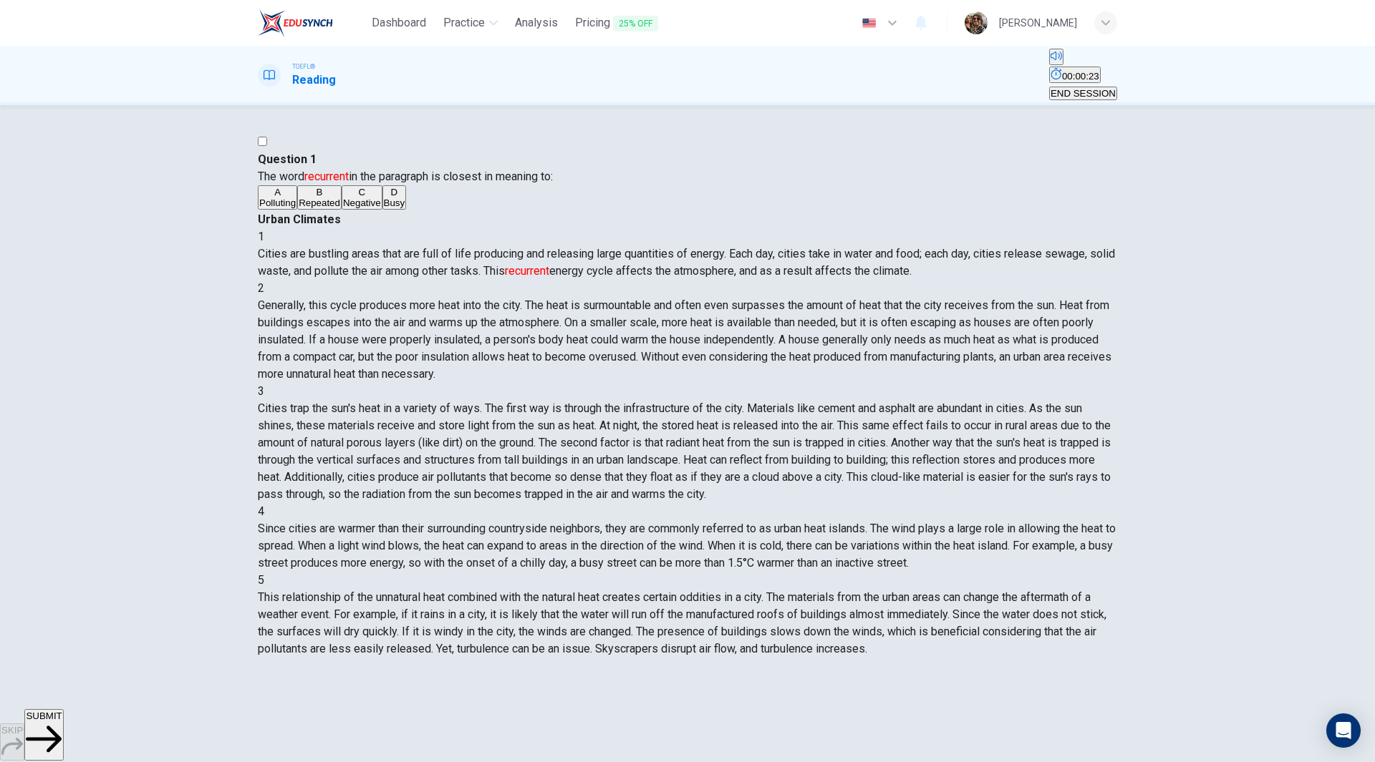
click at [62, 722] on span "SUBMIT" at bounding box center [44, 716] width 36 height 11
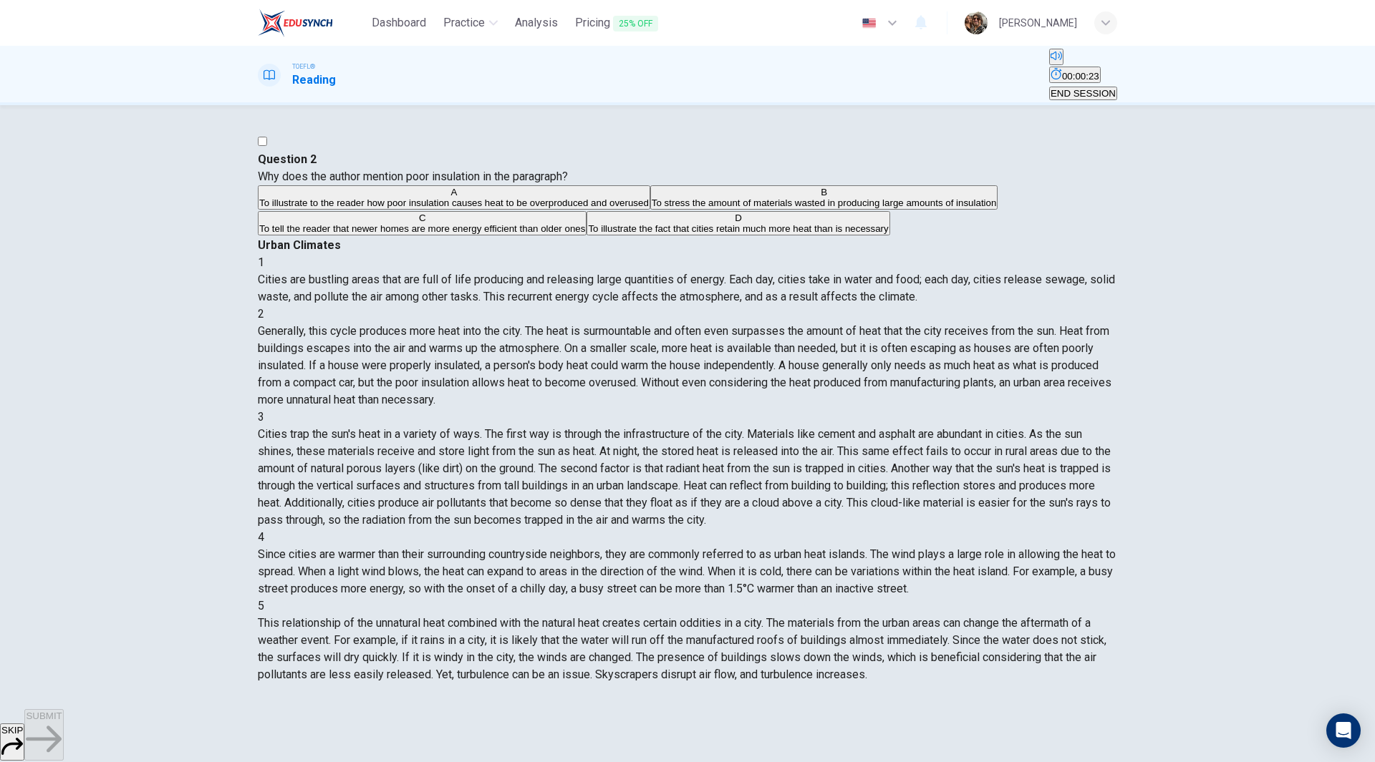
scroll to position [89, 0]
click at [588, 234] on span "To illustrate the fact that cities retain much more heat than is necessary" at bounding box center [738, 228] width 300 height 11
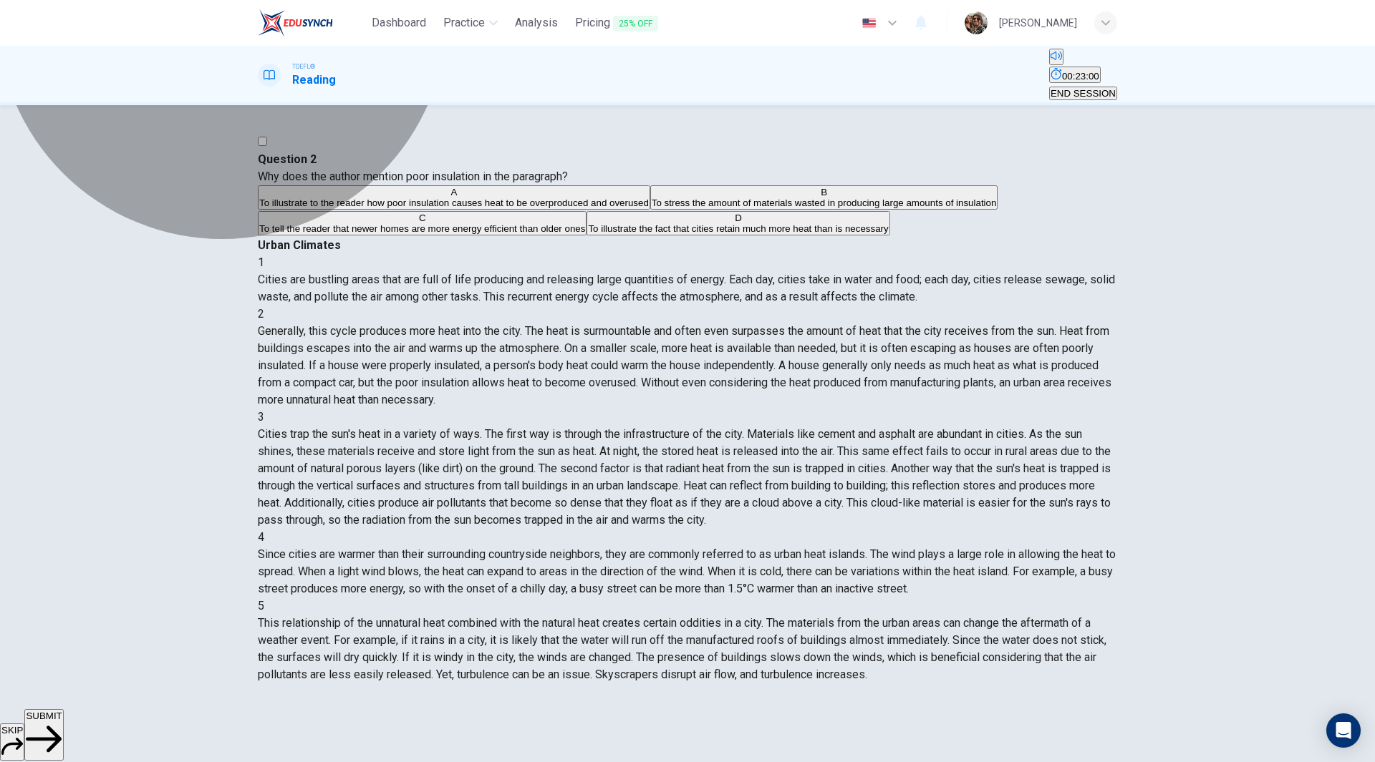
click at [509, 208] on span "To illustrate to the reader how poor insulation causes heat to be overproduced …" at bounding box center [453, 203] width 389 height 11
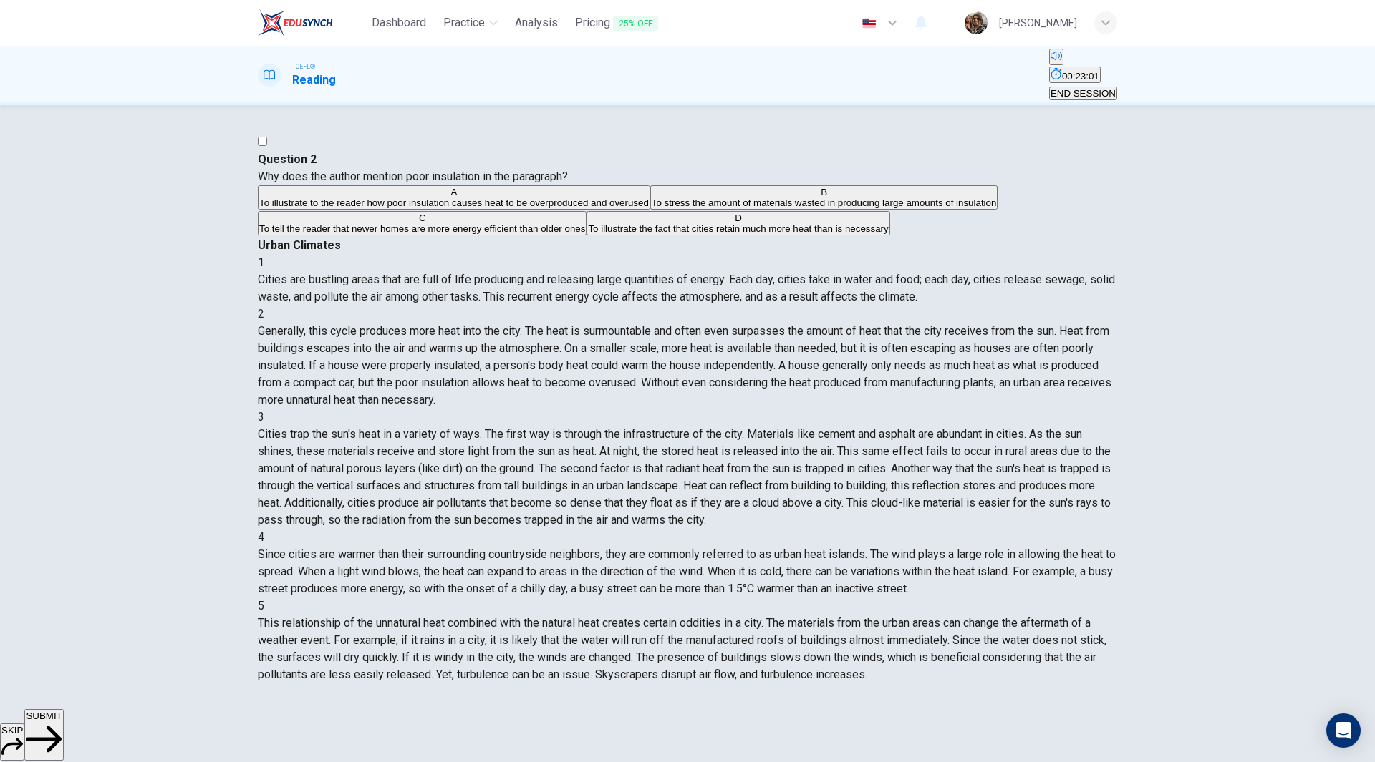
click at [62, 722] on span "SUBMIT" at bounding box center [44, 716] width 36 height 11
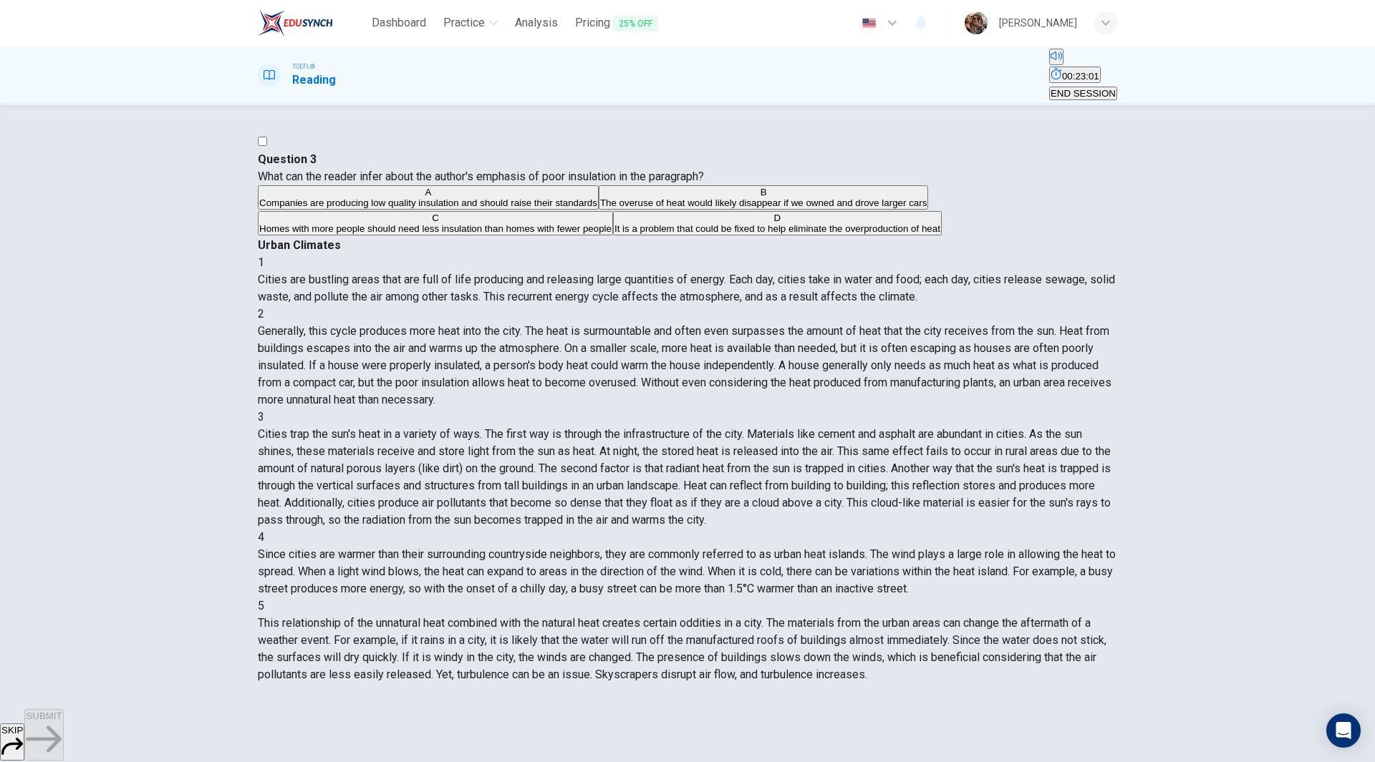
scroll to position [0, 0]
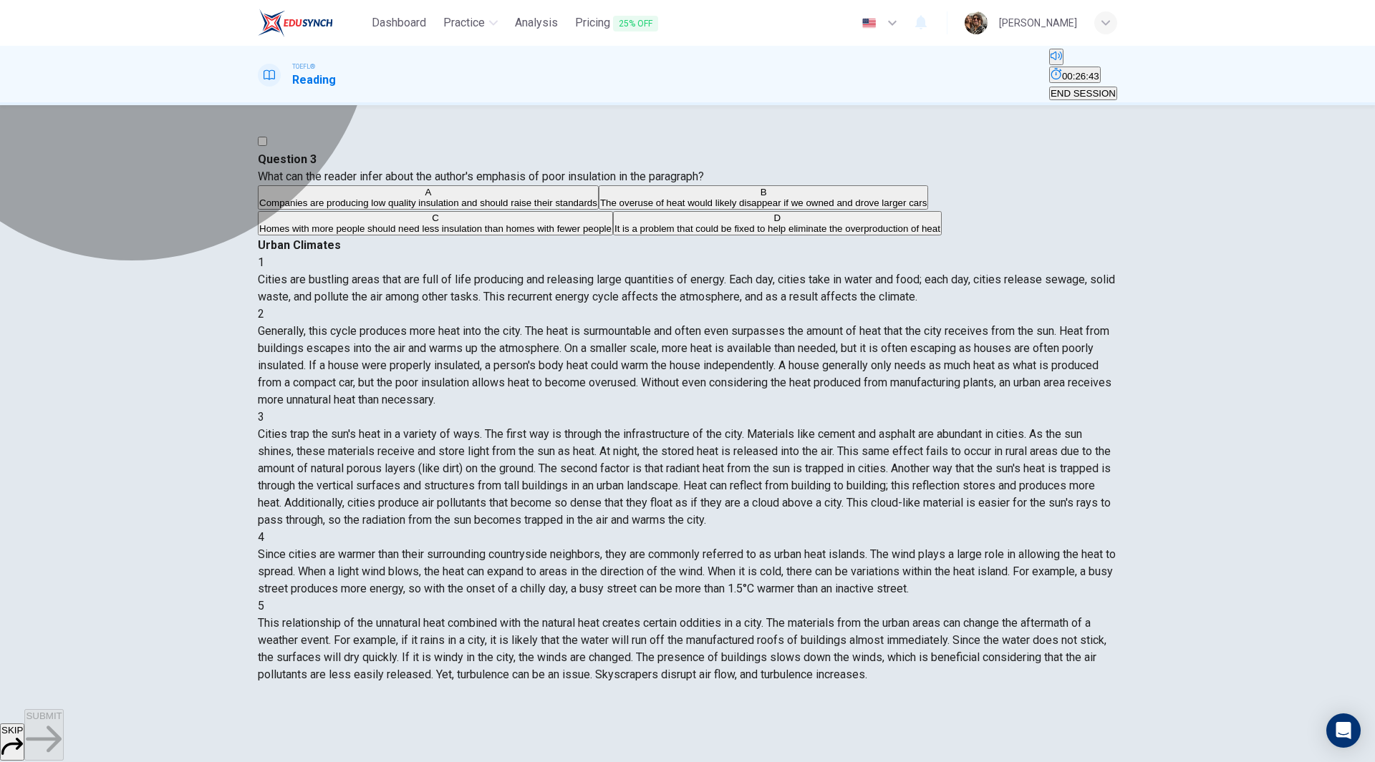
click at [614, 234] on span "It is a problem that could be fixed to help eliminate the overproduction of heat" at bounding box center [777, 228] width 326 height 11
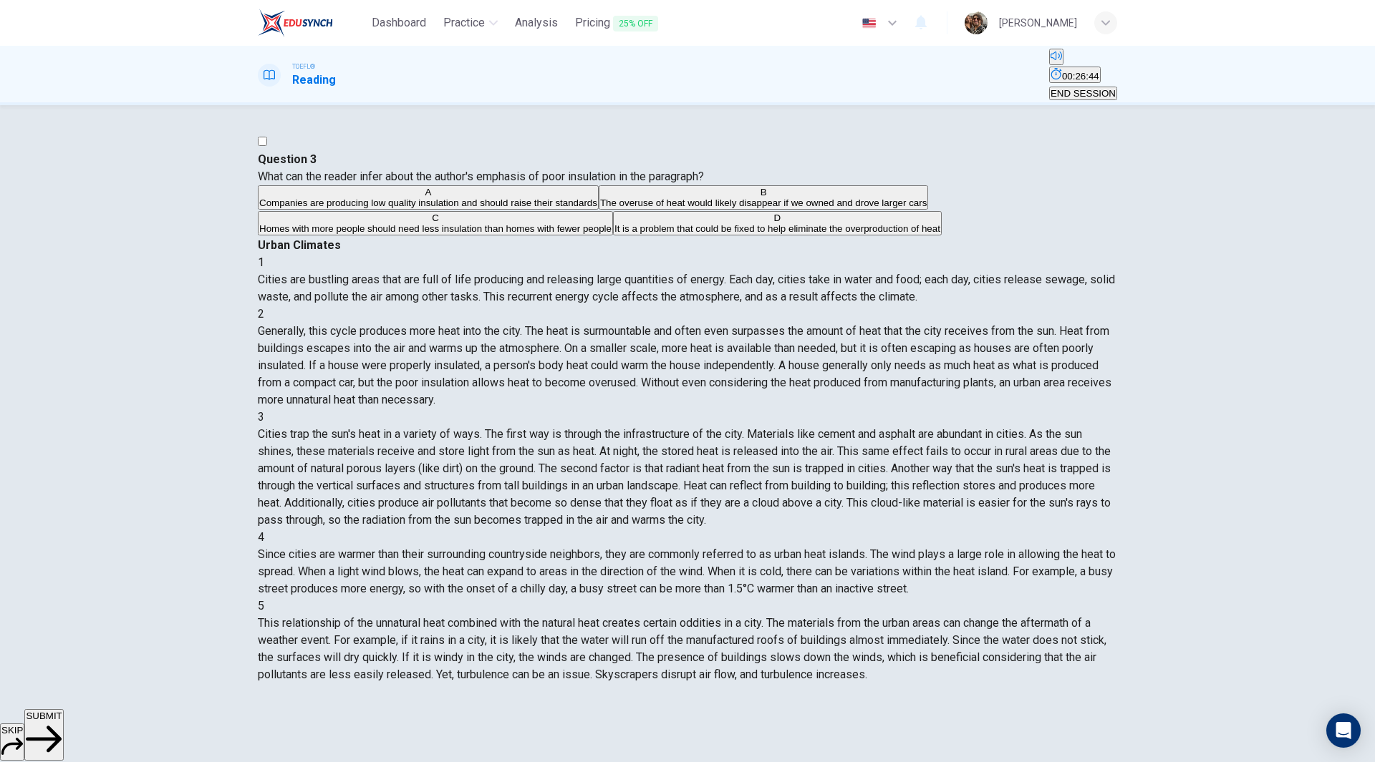
click at [63, 741] on button "SUBMIT" at bounding box center [43, 735] width 39 height 52
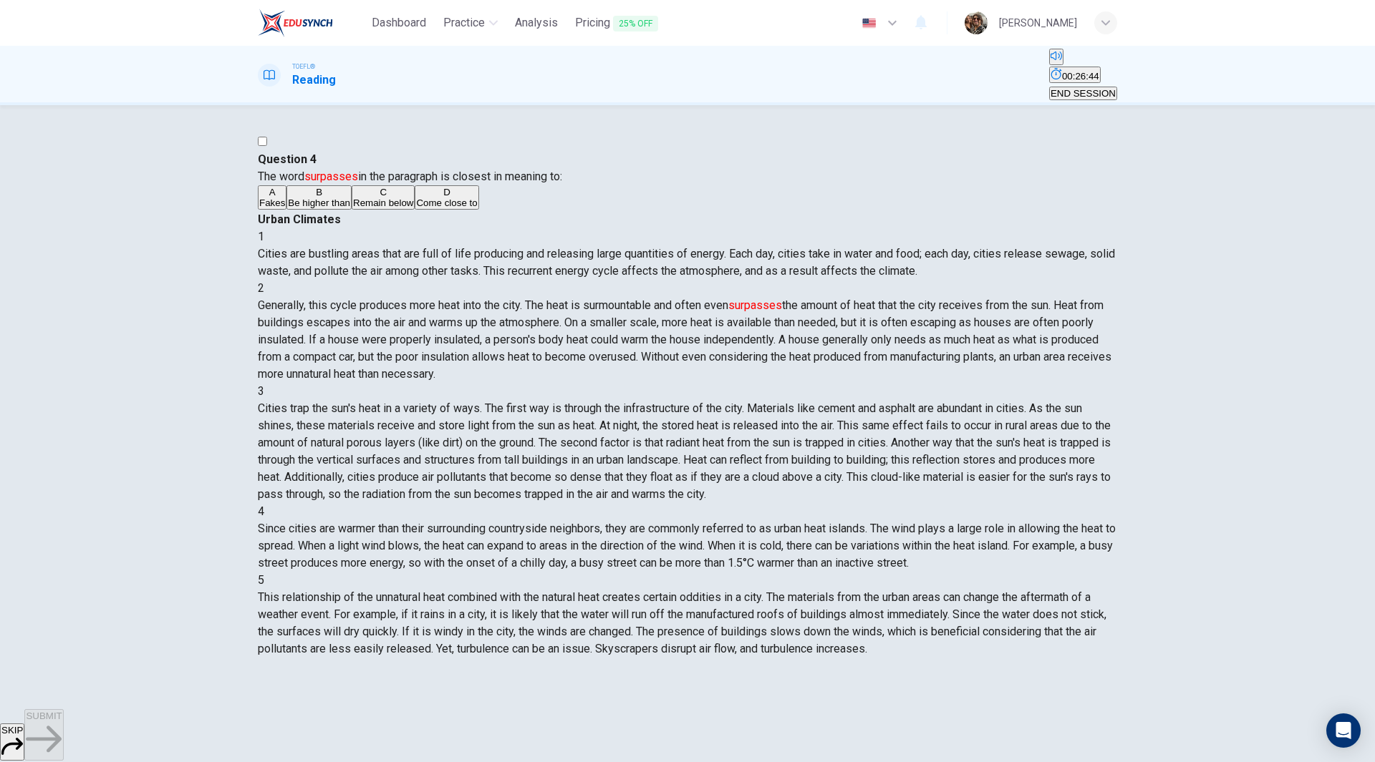
scroll to position [89, 0]
drag, startPoint x: 388, startPoint y: 191, endPoint x: 346, endPoint y: 185, distance: 42.6
click at [346, 183] on font "surpasses" at bounding box center [331, 177] width 54 height 14
drag, startPoint x: 339, startPoint y: 191, endPoint x: 401, endPoint y: 193, distance: 62.3
click at [398, 183] on span "The word surpasses in the paragraph is closest in meaning to:" at bounding box center [410, 177] width 304 height 14
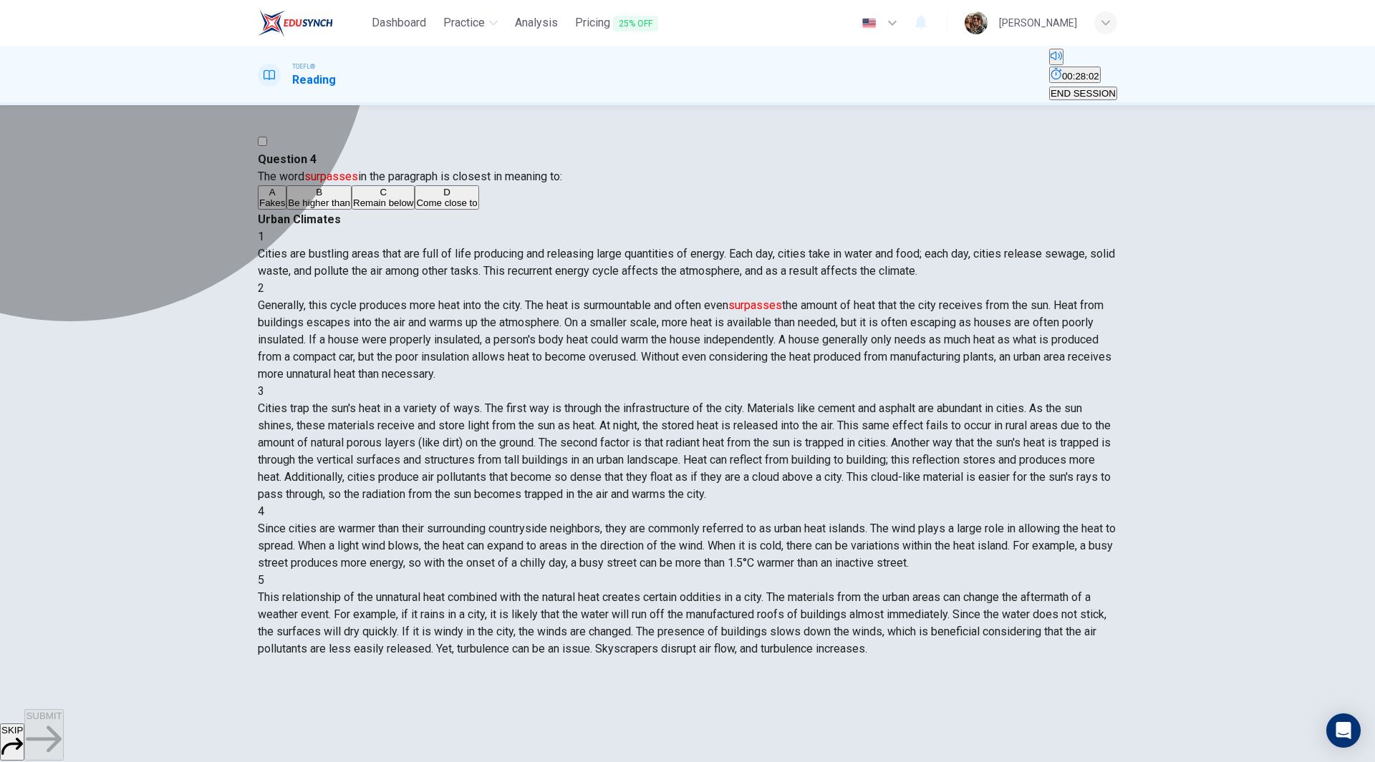
click at [350, 208] on span "Be higher than" at bounding box center [319, 203] width 62 height 11
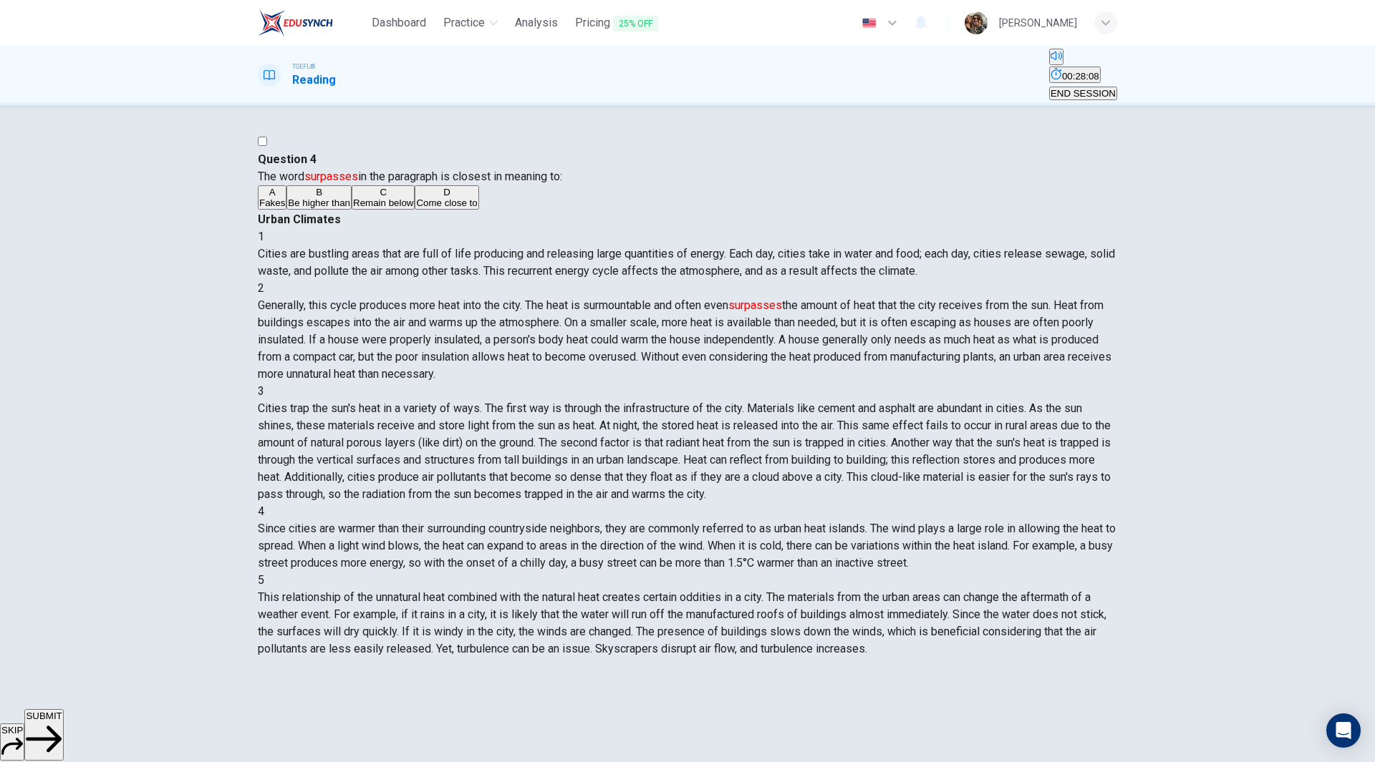
click at [62, 722] on span "SUBMIT" at bounding box center [44, 716] width 36 height 11
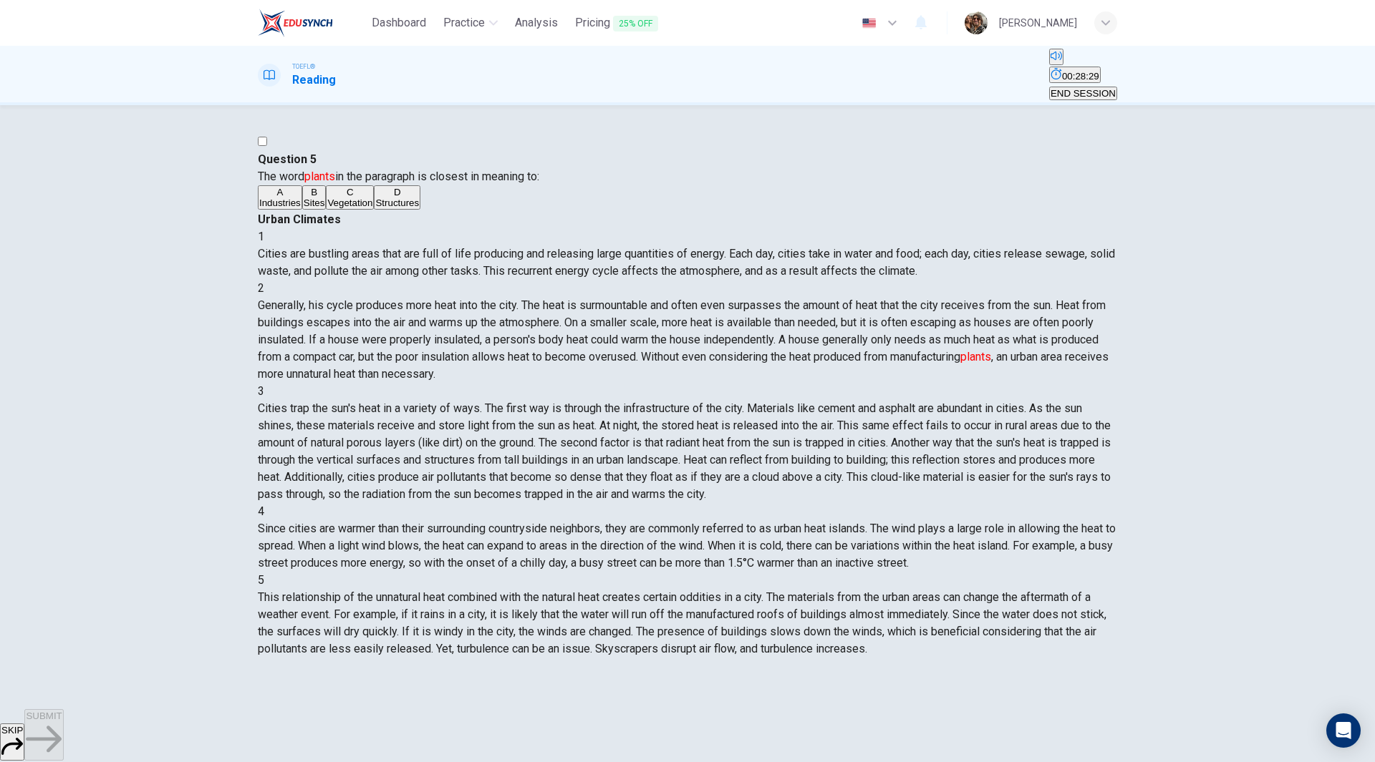
click at [302, 210] on button "A Industries" at bounding box center [280, 197] width 44 height 24
click at [62, 722] on span "SUBMIT" at bounding box center [44, 716] width 36 height 11
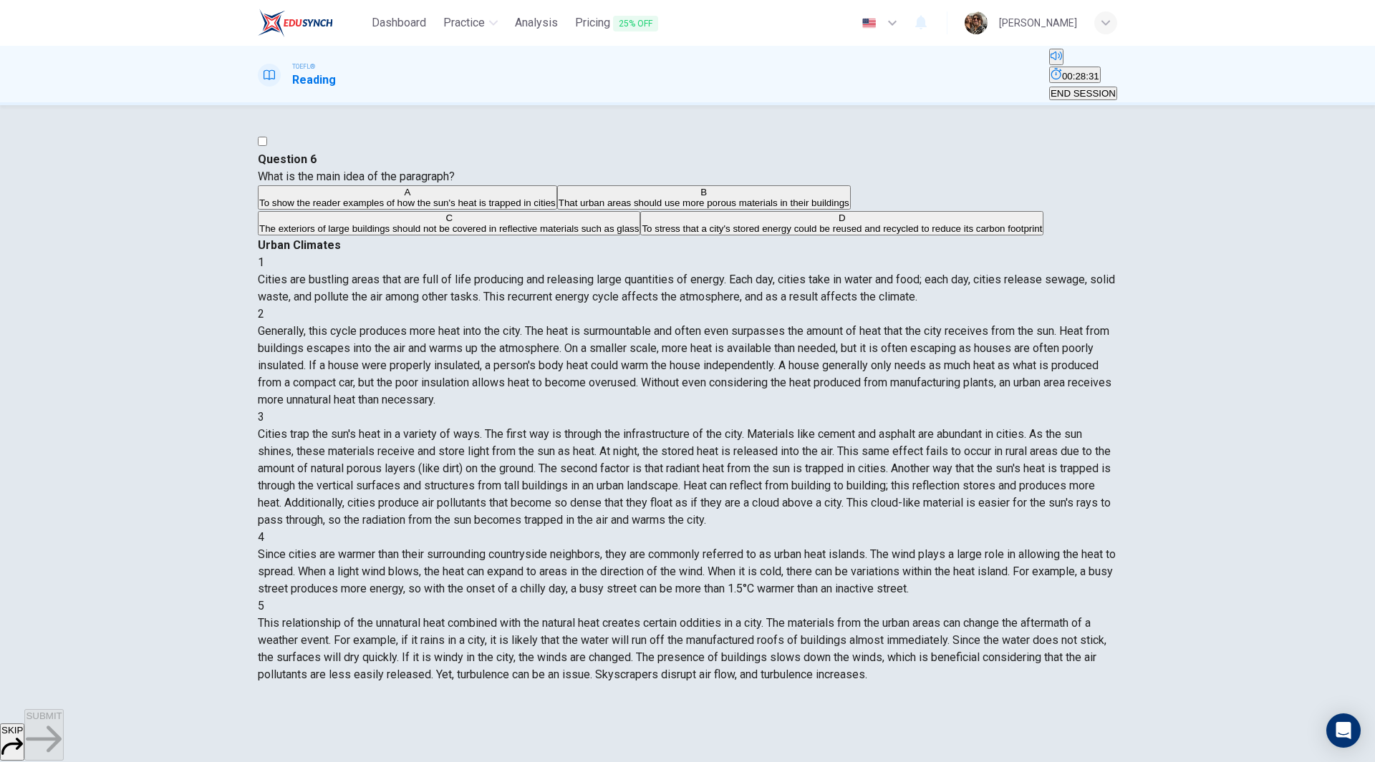
scroll to position [213, 0]
click at [370, 208] on span "To show the reader examples of how the sun's heat is trapped in cities" at bounding box center [407, 203] width 296 height 11
click at [63, 737] on button "SUBMIT" at bounding box center [43, 735] width 39 height 52
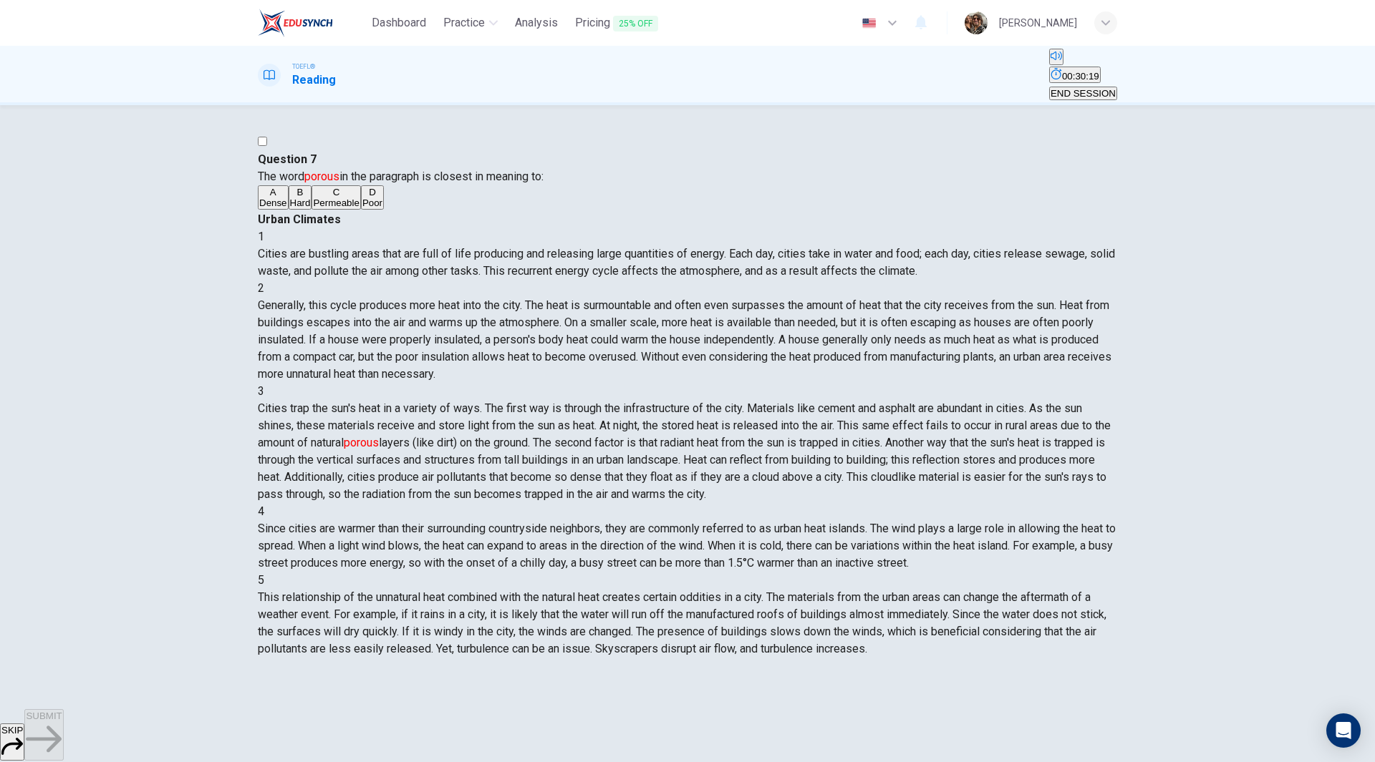
scroll to position [267, 0]
drag, startPoint x: 929, startPoint y: 266, endPoint x: 895, endPoint y: 261, distance: 34.6
click at [895, 402] on span "Cities trap the sun's heat in a variety of ways. The first way is through the i…" at bounding box center [684, 452] width 853 height 100
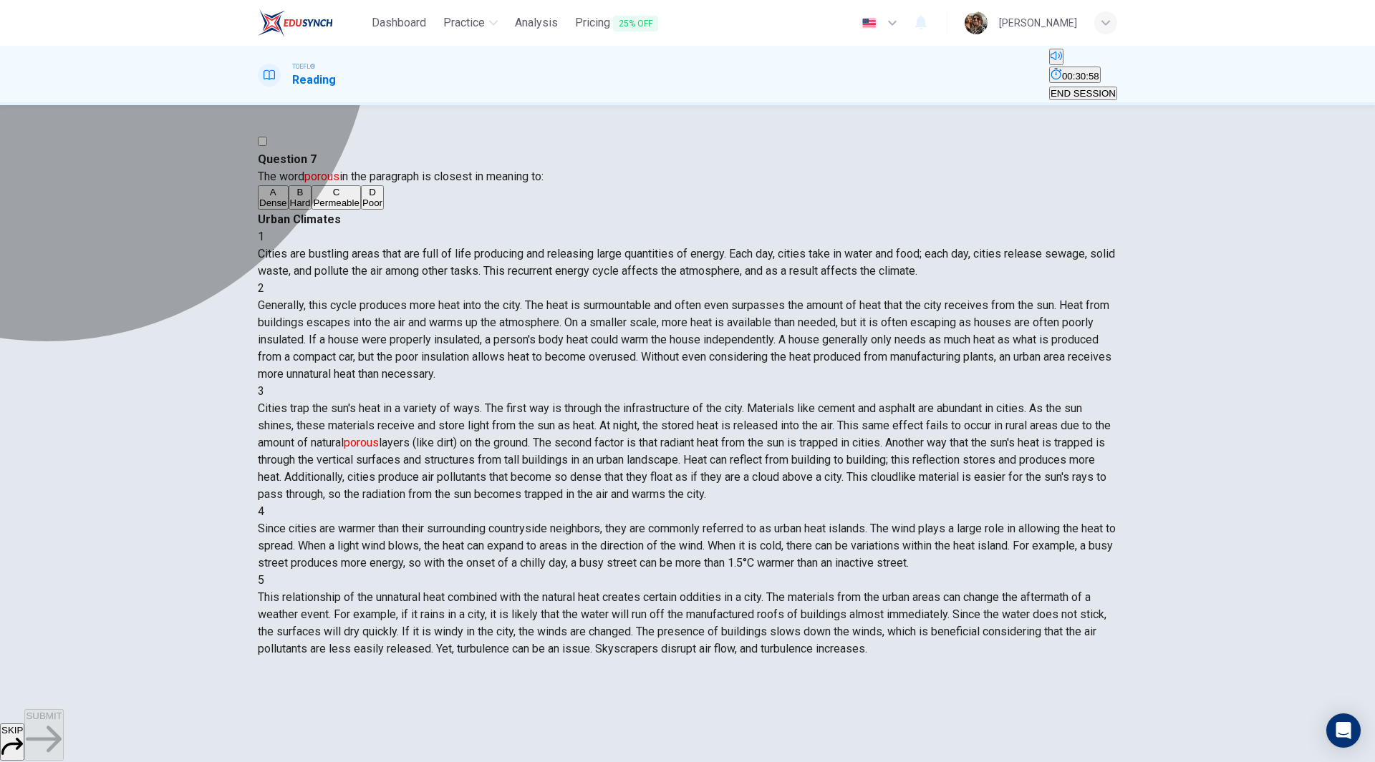
drag, startPoint x: 336, startPoint y: 241, endPoint x: 343, endPoint y: 242, distance: 7.3
click at [287, 208] on span "Dense" at bounding box center [273, 203] width 28 height 11
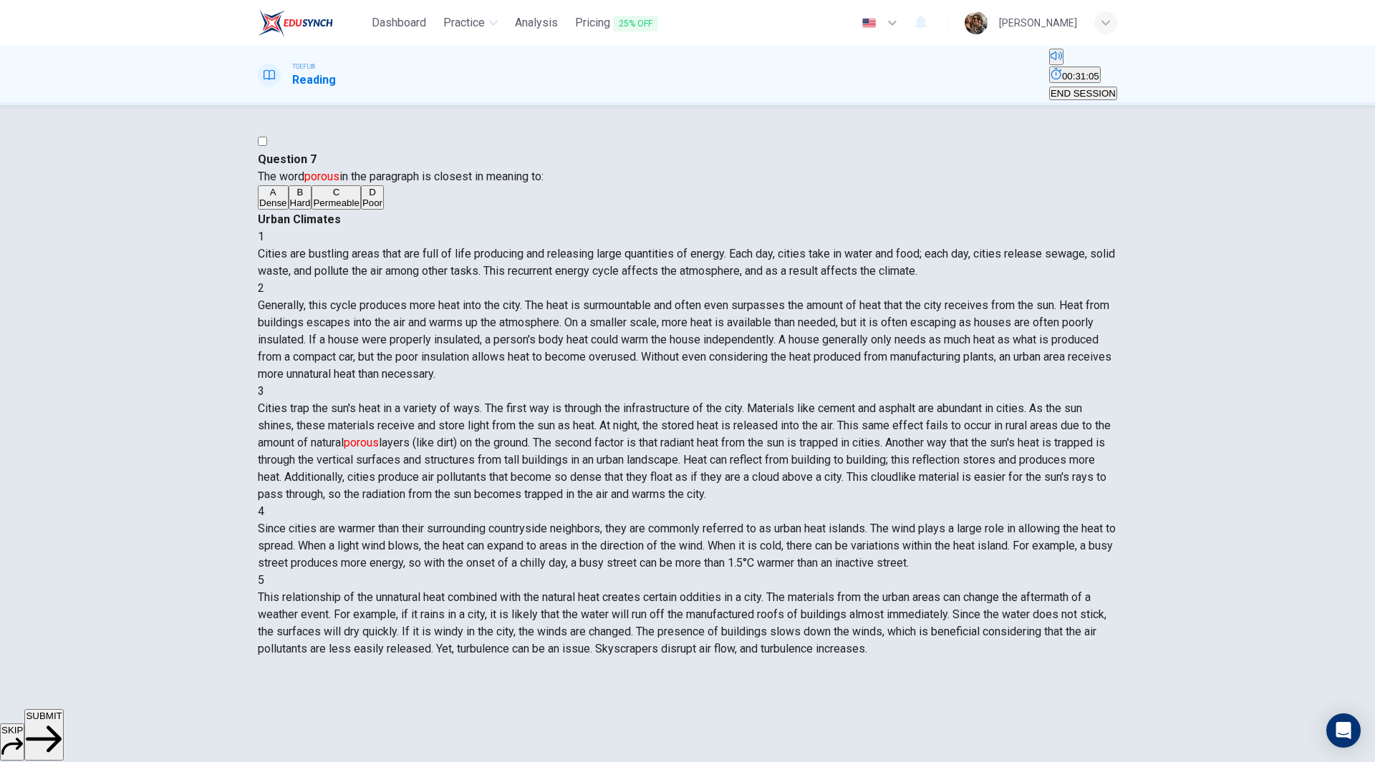
click at [62, 722] on span "SUBMIT" at bounding box center [44, 716] width 36 height 11
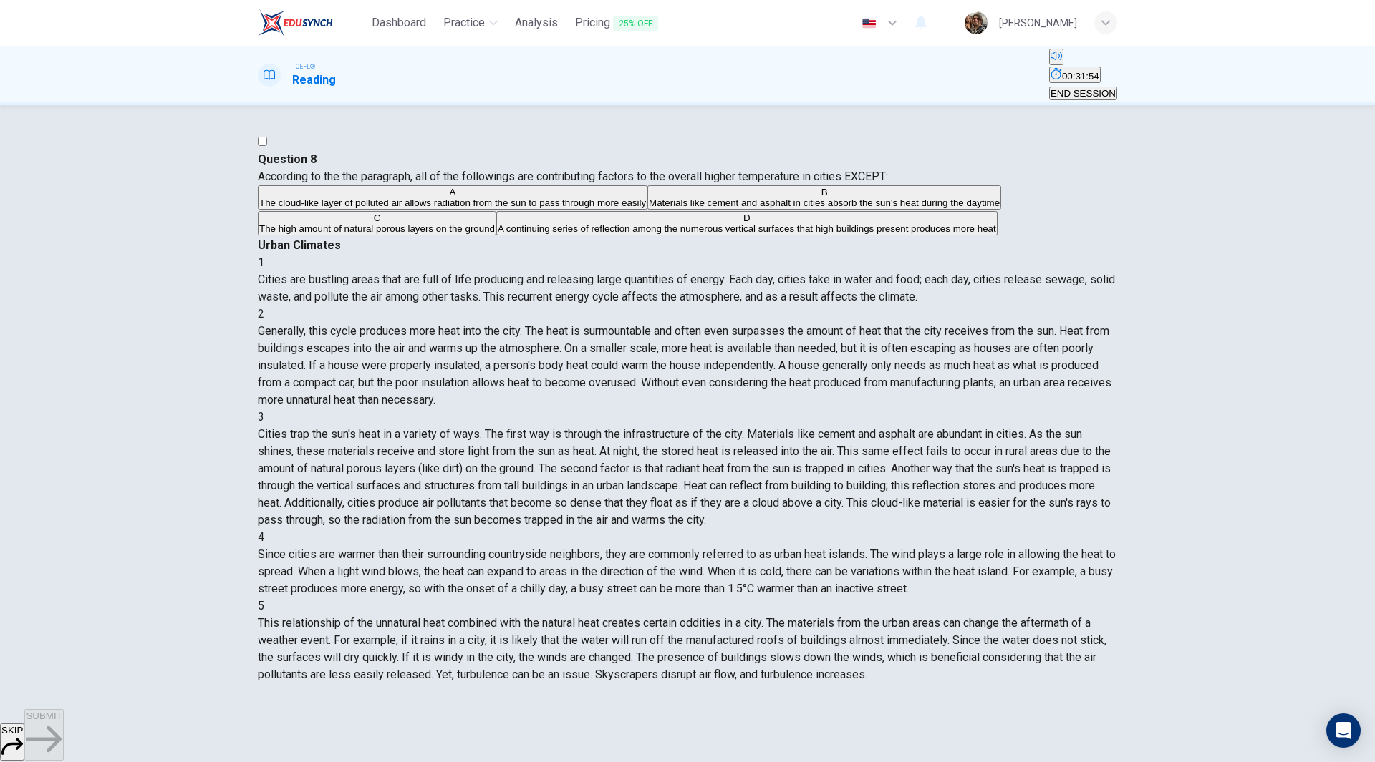
click at [463, 208] on span "The cloud-like layer of polluted air allows radiation from the sun to pass thro…" at bounding box center [452, 203] width 387 height 11
click at [62, 722] on span "SUBMIT" at bounding box center [44, 716] width 36 height 11
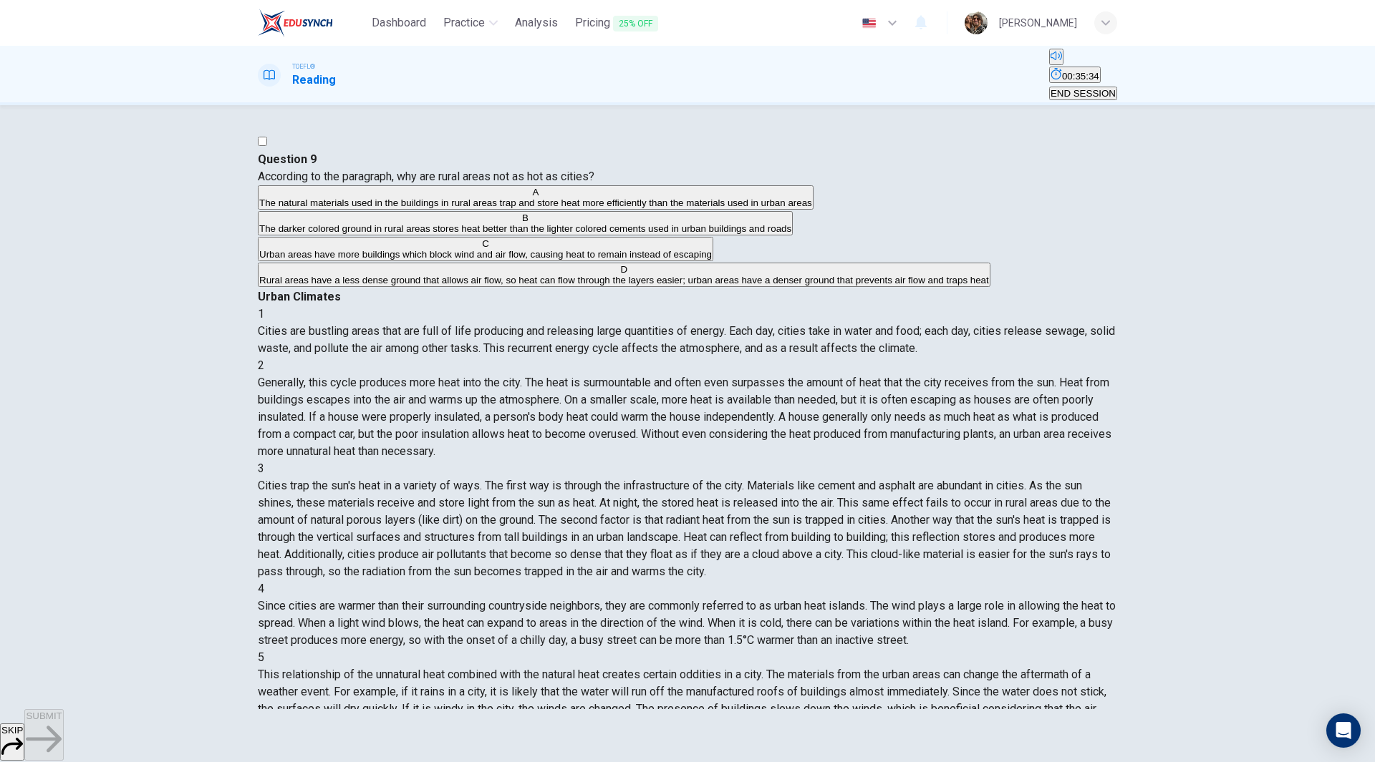
click at [377, 286] on span "Rural areas have a less dense ground that allows air flow, so heat can flow thr…" at bounding box center [624, 280] width 730 height 11
click at [62, 722] on span "SUBMIT" at bounding box center [44, 716] width 36 height 11
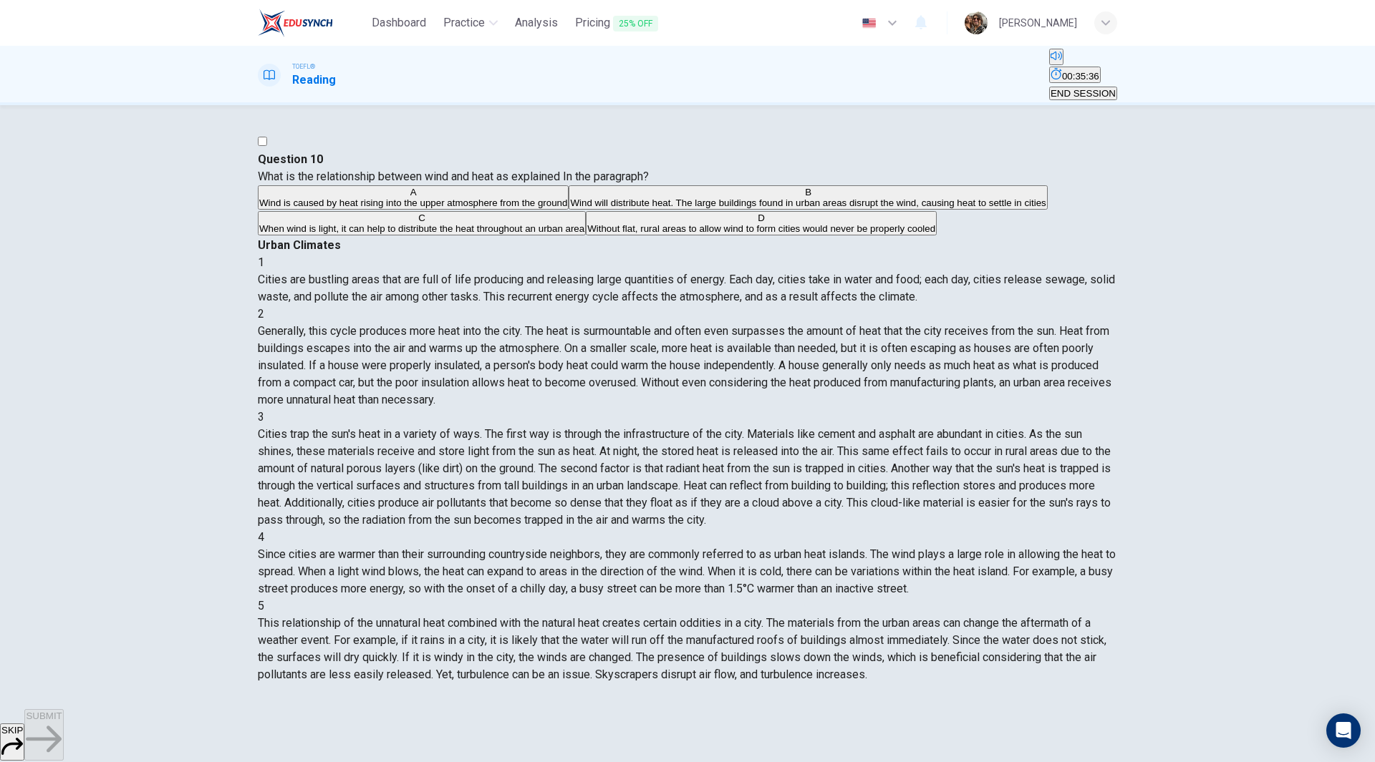
scroll to position [338, 0]
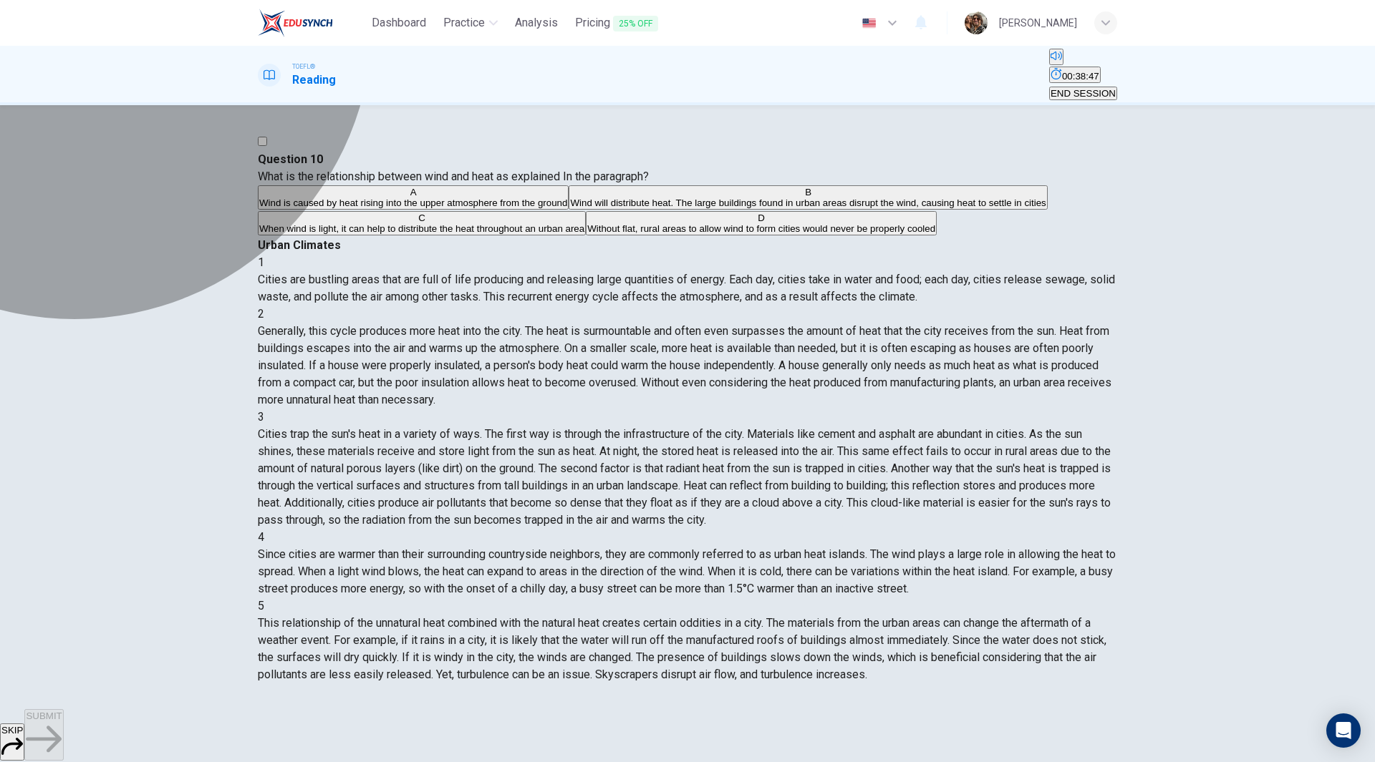
click at [570, 208] on span "Wind will distribute heat. The large buildings found in urban areas disrupt the…" at bounding box center [807, 203] width 475 height 11
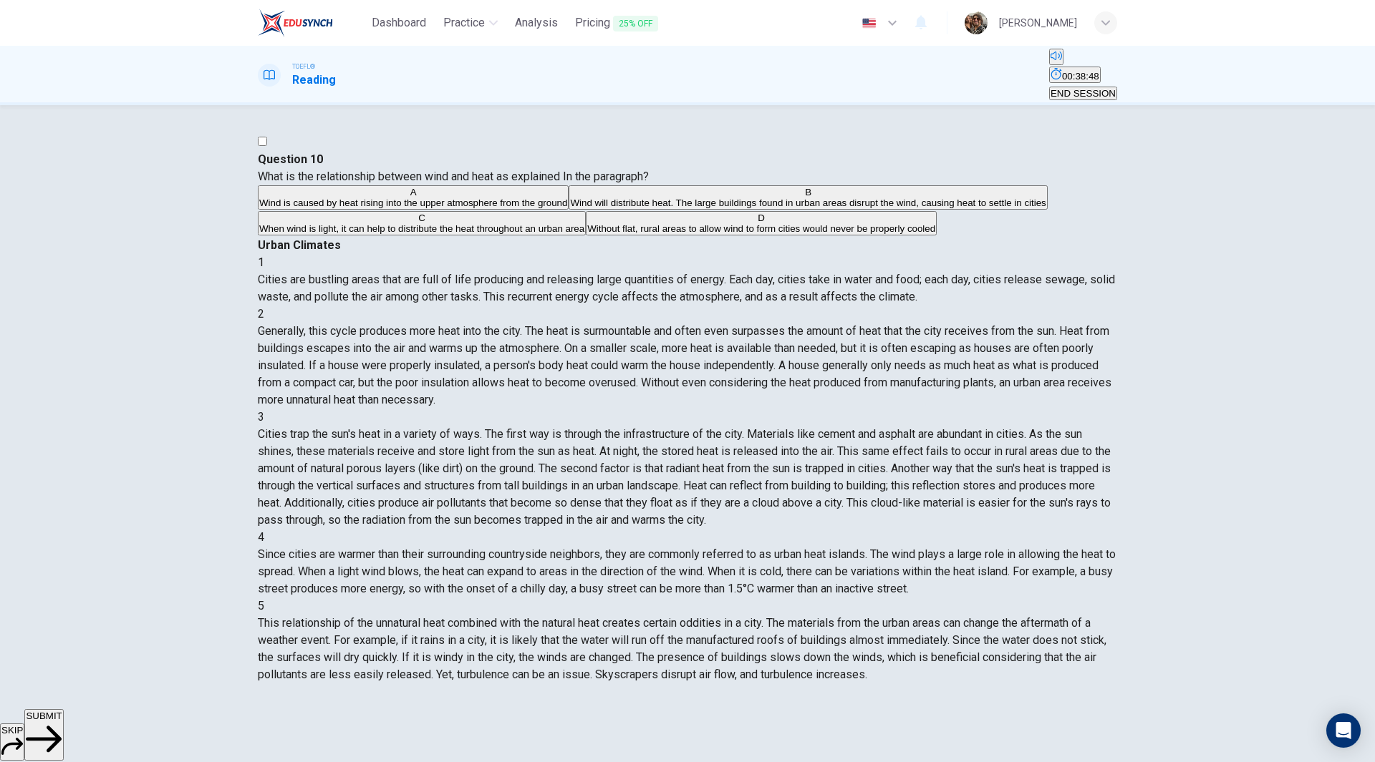
click at [62, 722] on span "SUBMIT" at bounding box center [44, 716] width 36 height 11
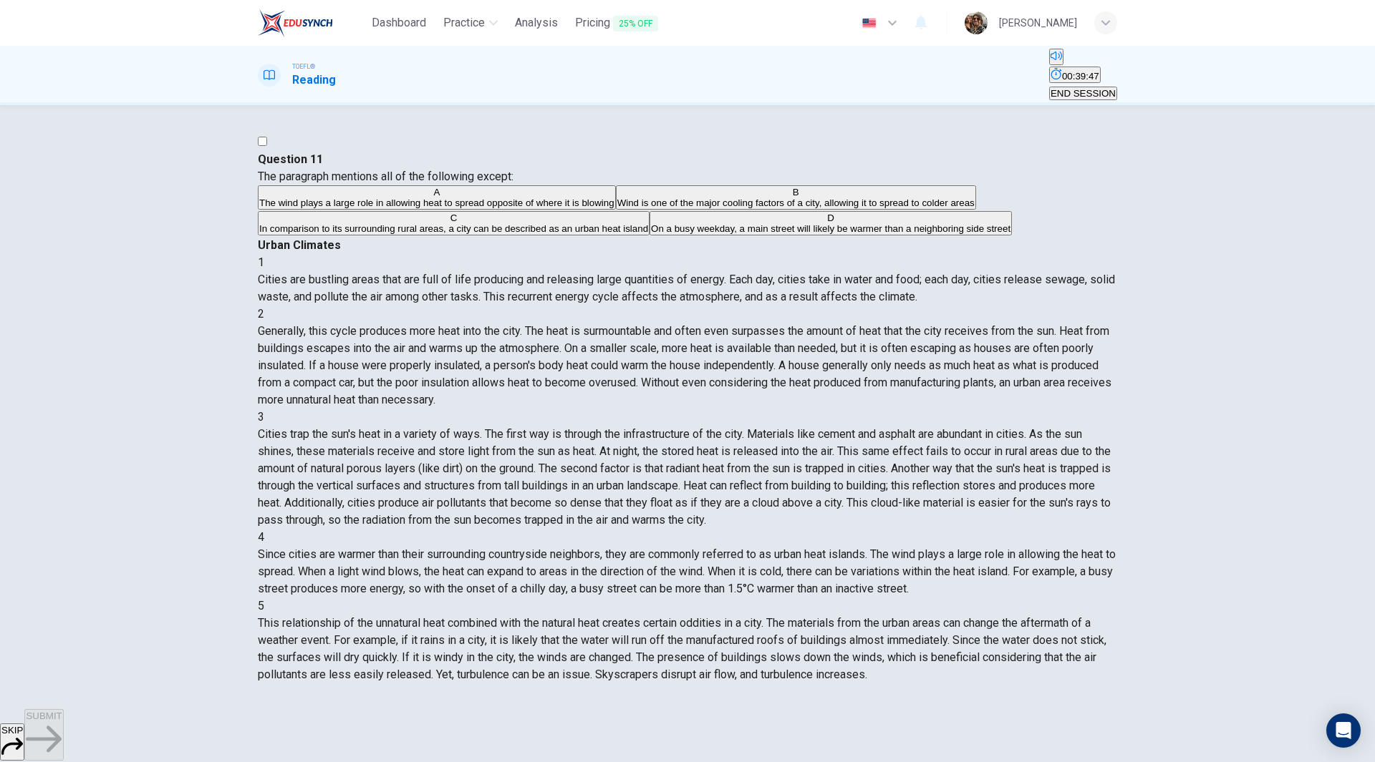
click at [391, 208] on span "The wind plays a large role in allowing heat to spread opposite of where it is …" at bounding box center [436, 203] width 355 height 11
click at [62, 734] on icon "button" at bounding box center [44, 739] width 36 height 26
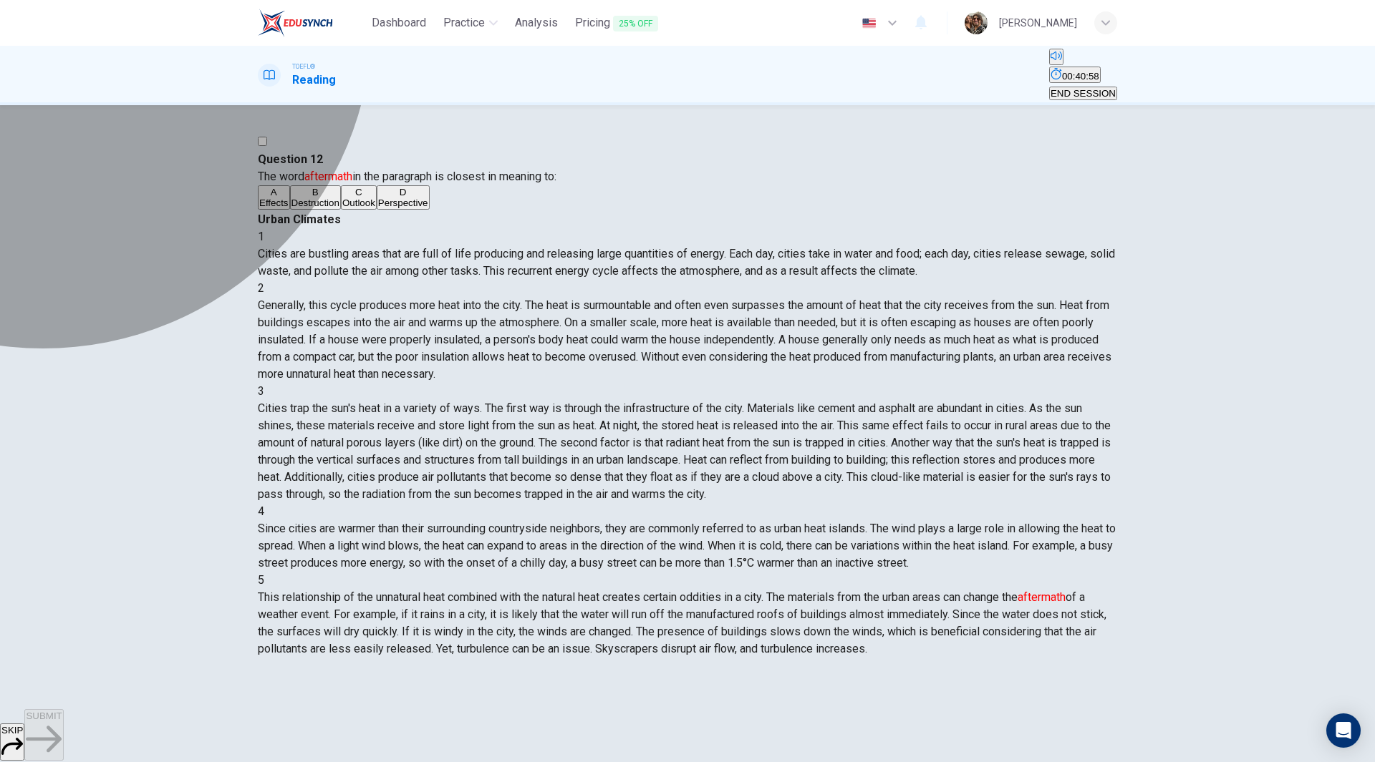
click at [289, 208] on span "Effects" at bounding box center [273, 203] width 29 height 11
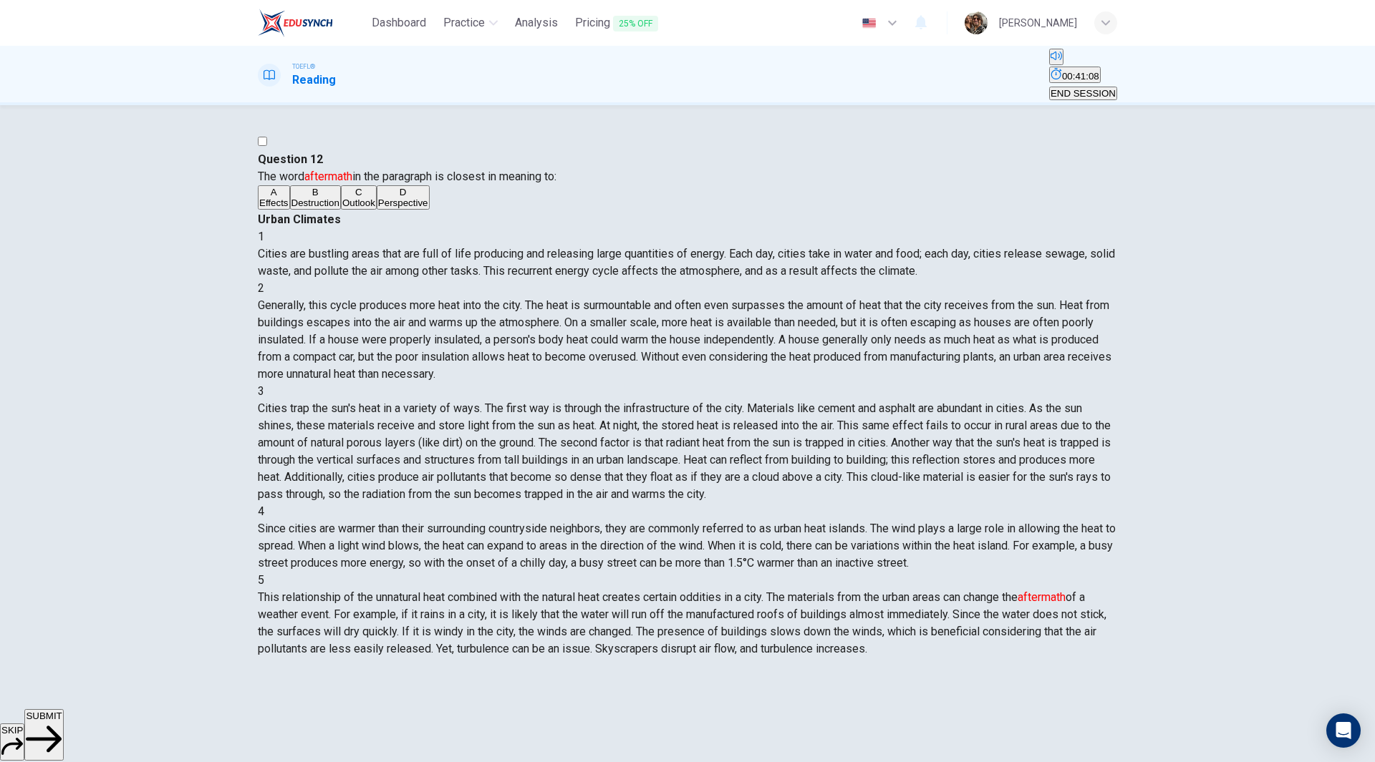
click at [62, 722] on span "SUBMIT" at bounding box center [44, 716] width 36 height 11
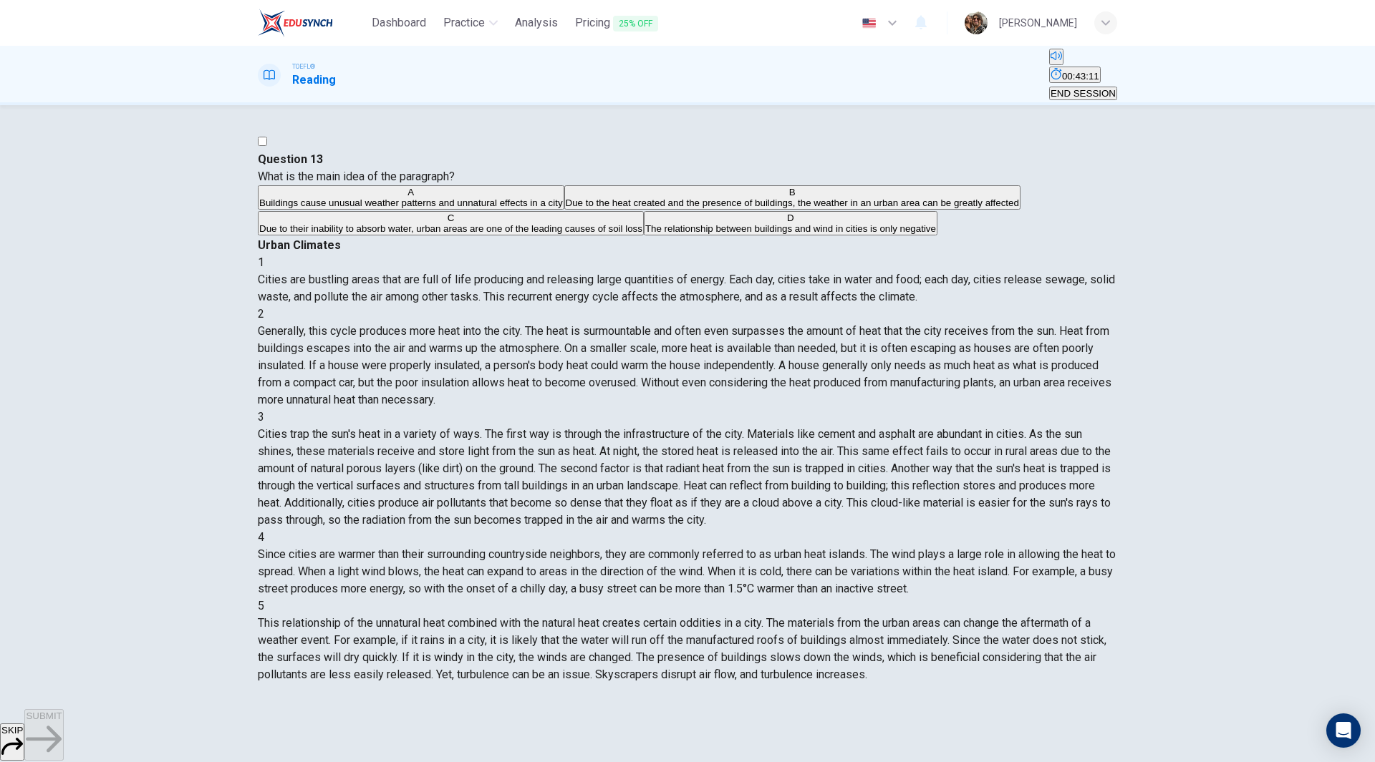
click at [453, 208] on span "Buildings cause unusual weather patterns and unnatural effects in a city" at bounding box center [411, 203] width 304 height 11
click at [62, 722] on span "SUBMIT" at bounding box center [44, 716] width 36 height 11
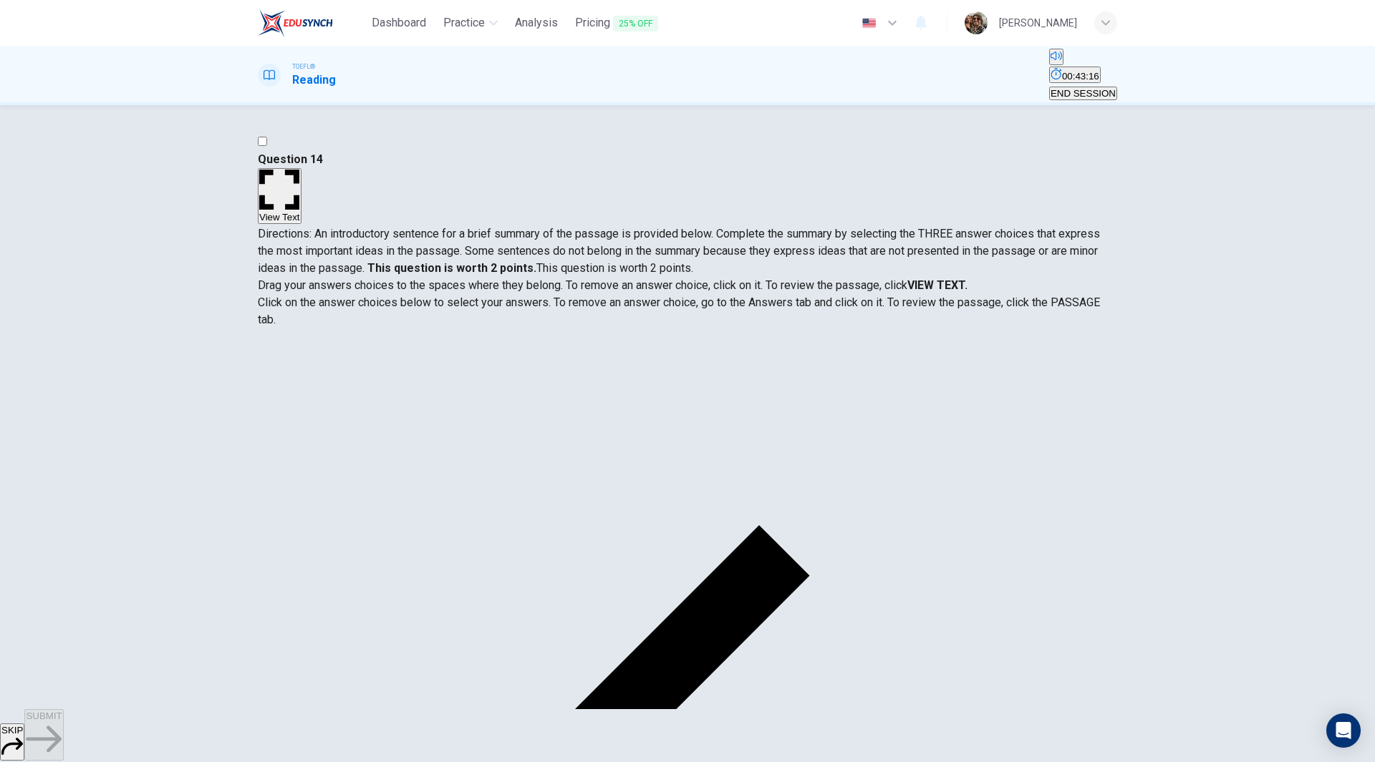
scroll to position [0, 0]
drag, startPoint x: 395, startPoint y: 402, endPoint x: 807, endPoint y: 428, distance: 412.5
drag, startPoint x: 430, startPoint y: 399, endPoint x: 679, endPoint y: 483, distance: 262.8
drag, startPoint x: 379, startPoint y: 423, endPoint x: 637, endPoint y: 521, distance: 275.8
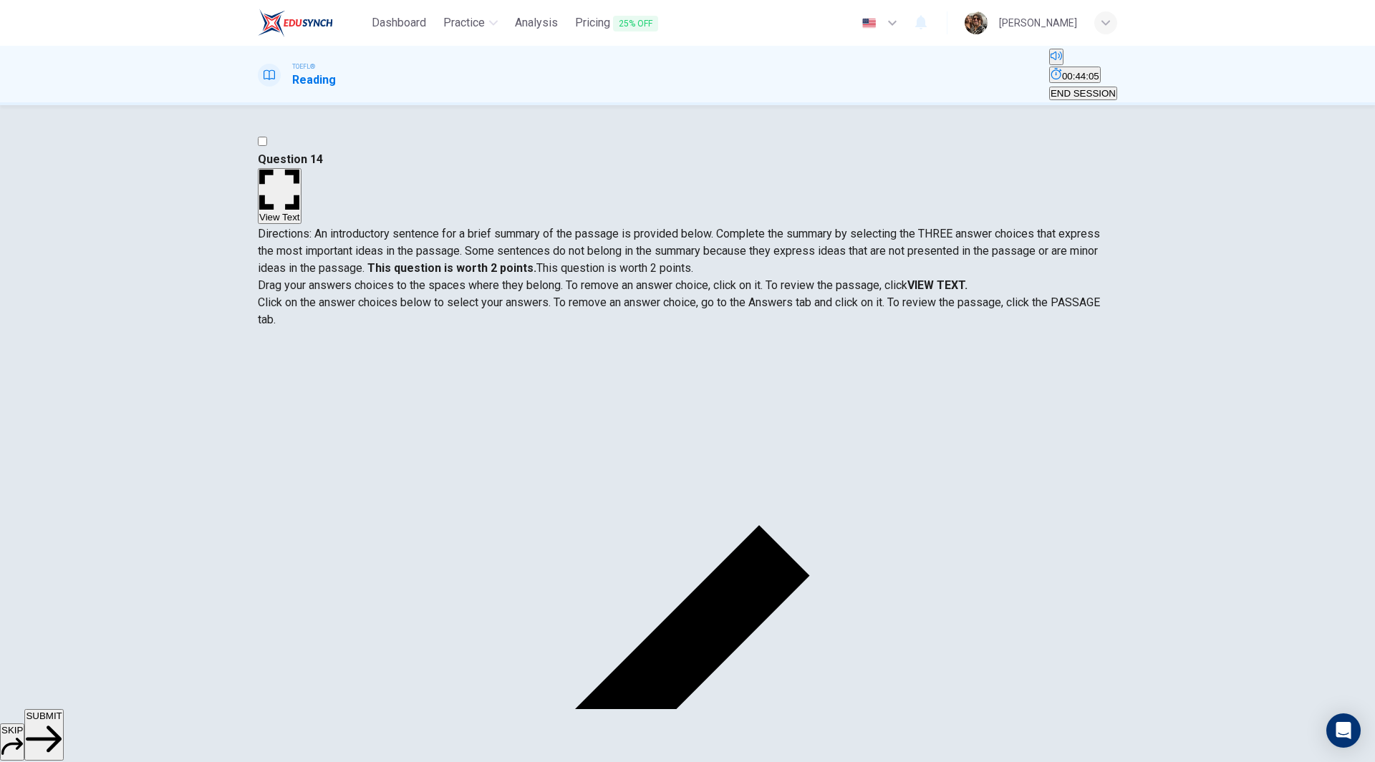
scroll to position [43, 0]
drag, startPoint x: 387, startPoint y: 541, endPoint x: 646, endPoint y: 548, distance: 259.3
drag, startPoint x: 764, startPoint y: 472, endPoint x: 445, endPoint y: 475, distance: 319.3
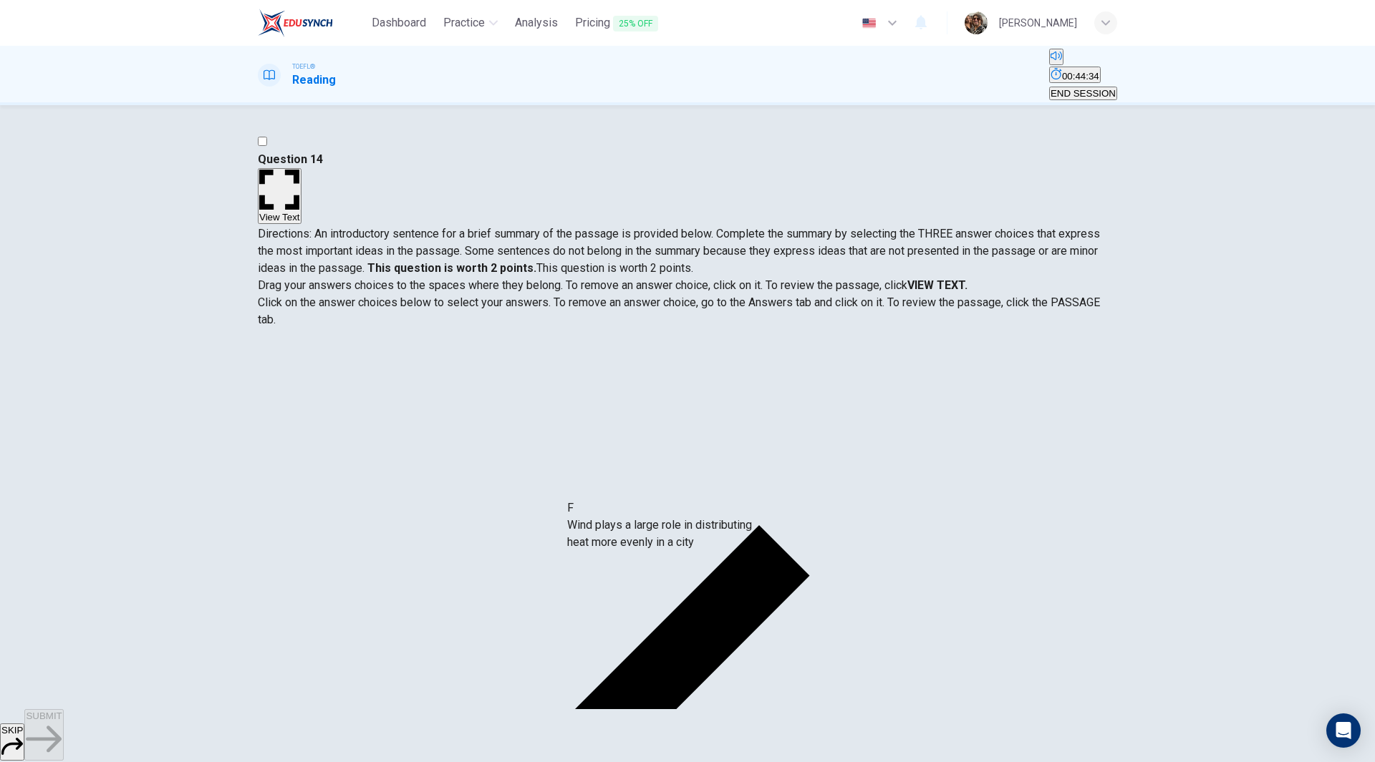
drag, startPoint x: 394, startPoint y: 544, endPoint x: 692, endPoint y: 531, distance: 298.1
click at [62, 722] on span "SUBMIT" at bounding box center [44, 716] width 36 height 11
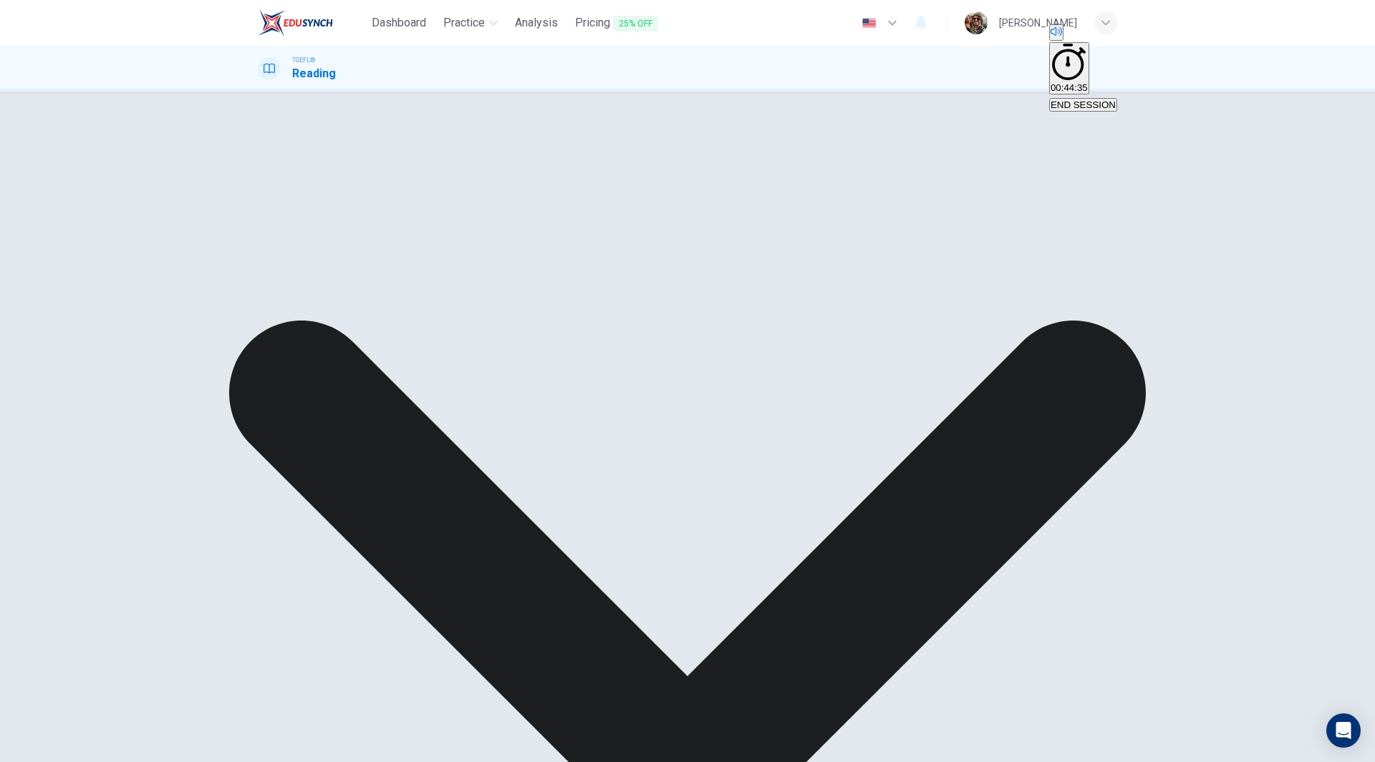
scroll to position [0, 0]
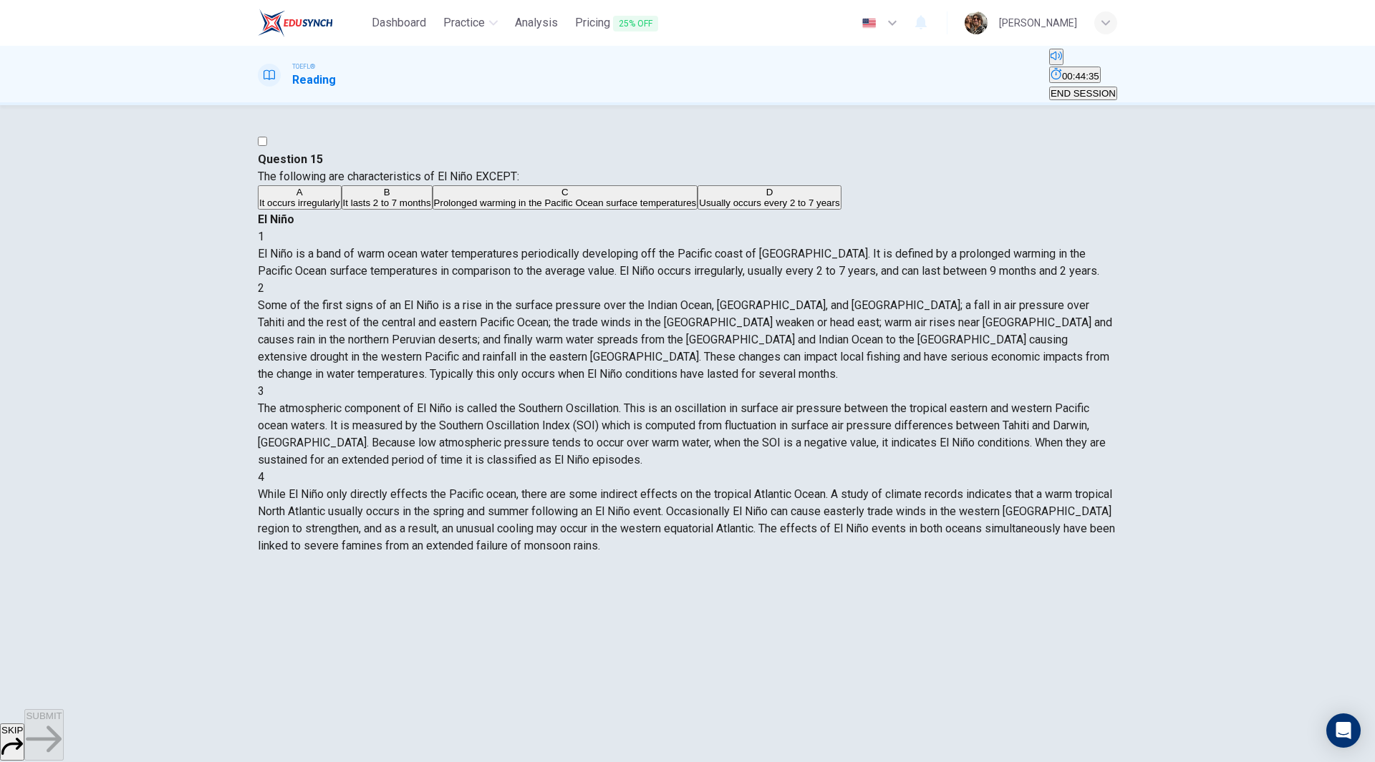
drag, startPoint x: 1072, startPoint y: 67, endPoint x: 749, endPoint y: 91, distance: 324.5
click at [1072, 88] on span "END SESSION" at bounding box center [1082, 93] width 65 height 11
